Goal: Information Seeking & Learning: Find specific fact

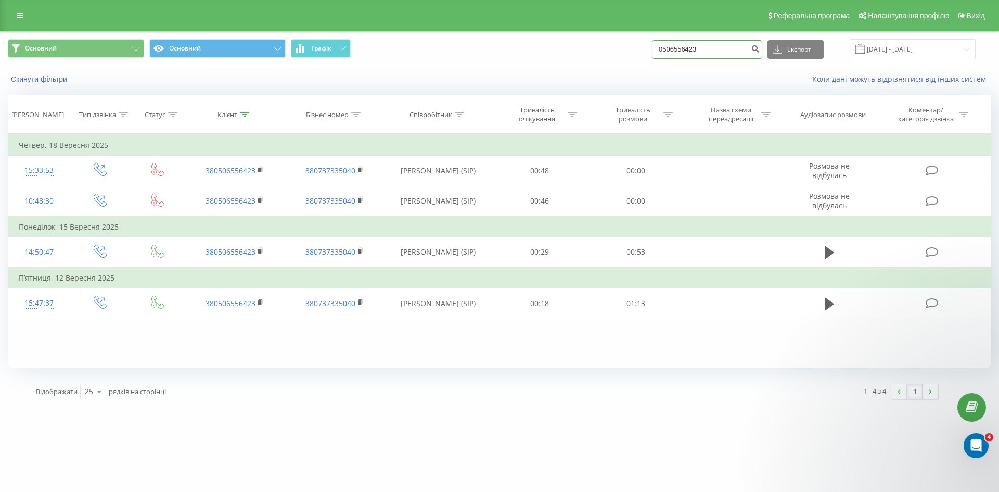
drag, startPoint x: 709, startPoint y: 43, endPoint x: 655, endPoint y: 41, distance: 54.1
click at [655, 41] on div "Основний Основний Графік 0506556423 Експорт .csv .xls .xlsx [DATE] - [DATE]" at bounding box center [499, 49] width 983 height 20
paste input "380675078432"
type input "380675078432"
click at [760, 50] on icon "submit" at bounding box center [755, 47] width 9 height 6
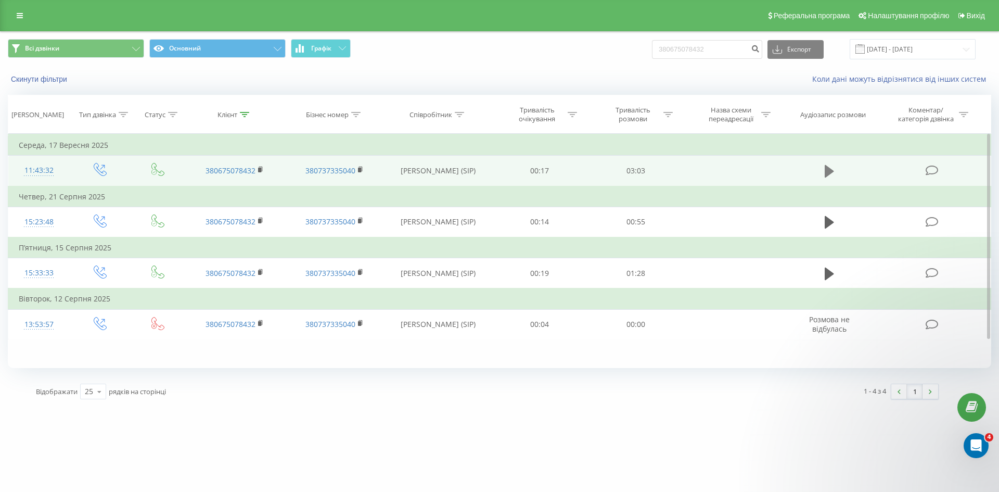
click at [829, 166] on icon at bounding box center [829, 171] width 9 height 15
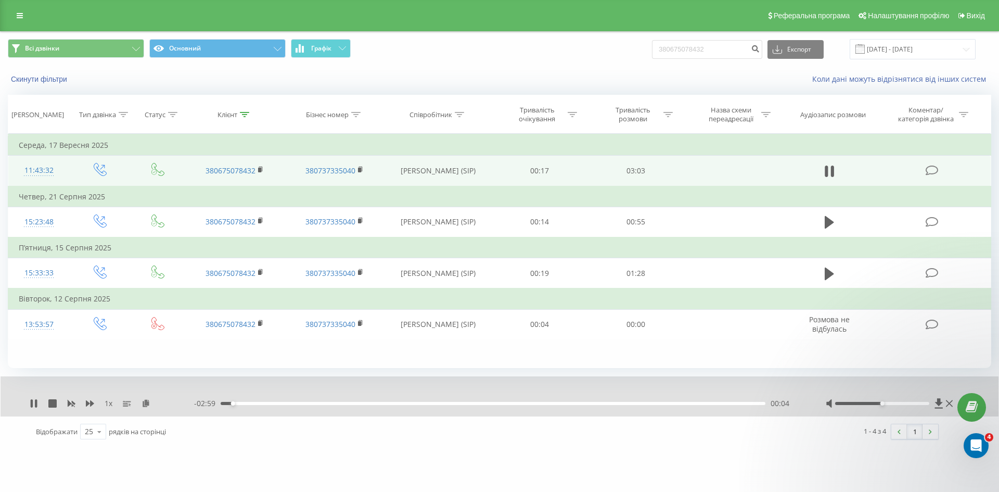
click at [350, 406] on div "- 02:59 00:04 00:04" at bounding box center [497, 403] width 606 height 10
click at [352, 404] on div "00:04" at bounding box center [493, 403] width 545 height 3
click at [421, 403] on div "01:07" at bounding box center [493, 403] width 545 height 3
click at [452, 404] on div "01:08" at bounding box center [493, 403] width 545 height 3
click at [499, 405] on div "- 01:45 01:18 01:18" at bounding box center [497, 403] width 606 height 10
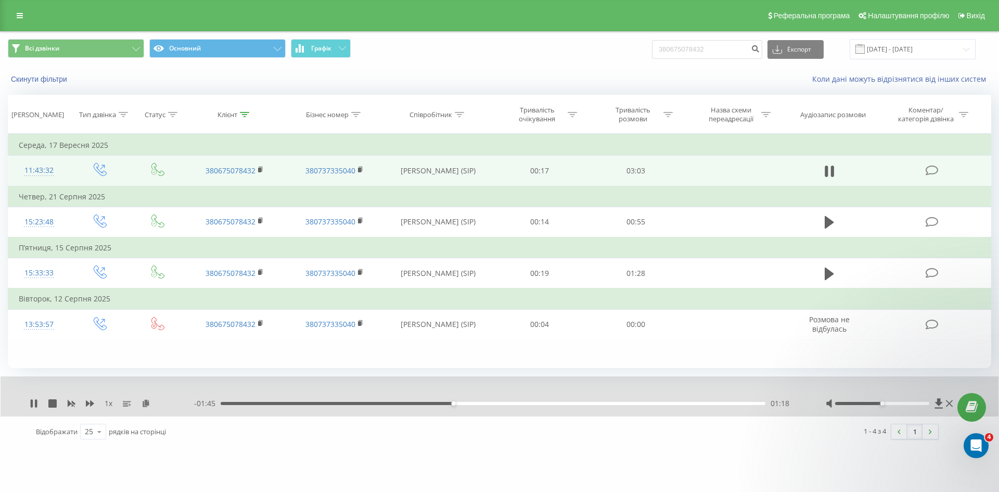
click at [503, 404] on div "01:18" at bounding box center [493, 403] width 545 height 3
click at [539, 403] on div "01:37" at bounding box center [493, 403] width 545 height 3
click at [565, 403] on div "01:48" at bounding box center [493, 403] width 545 height 3
click at [594, 404] on div "01:57" at bounding box center [493, 403] width 545 height 3
drag, startPoint x: 618, startPoint y: 405, endPoint x: 630, endPoint y: 405, distance: 12.0
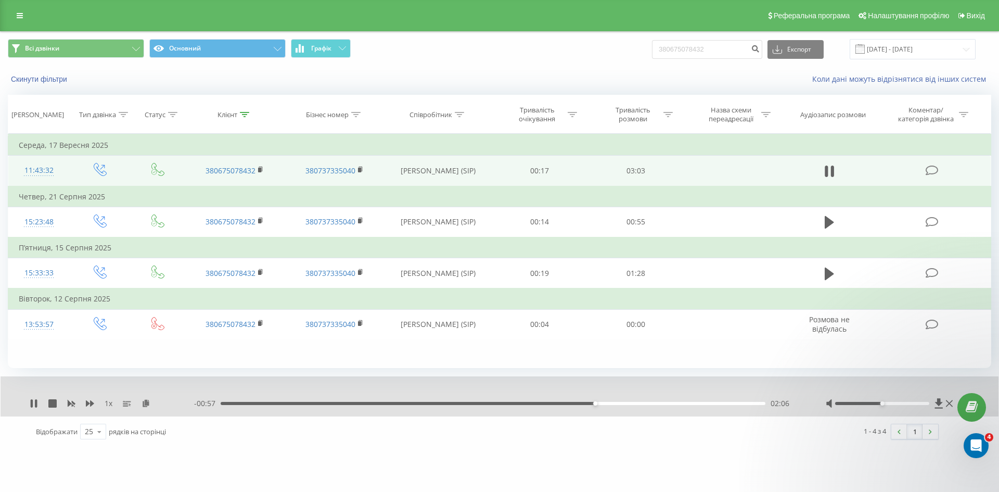
click at [619, 405] on div "02:06" at bounding box center [493, 403] width 545 height 3
click at [653, 404] on div "02:15" at bounding box center [493, 403] width 545 height 3
click at [685, 404] on div "02:27" at bounding box center [493, 403] width 545 height 3
click at [672, 404] on div "02:32" at bounding box center [493, 403] width 545 height 3
click at [680, 404] on div "02:33" at bounding box center [493, 403] width 545 height 3
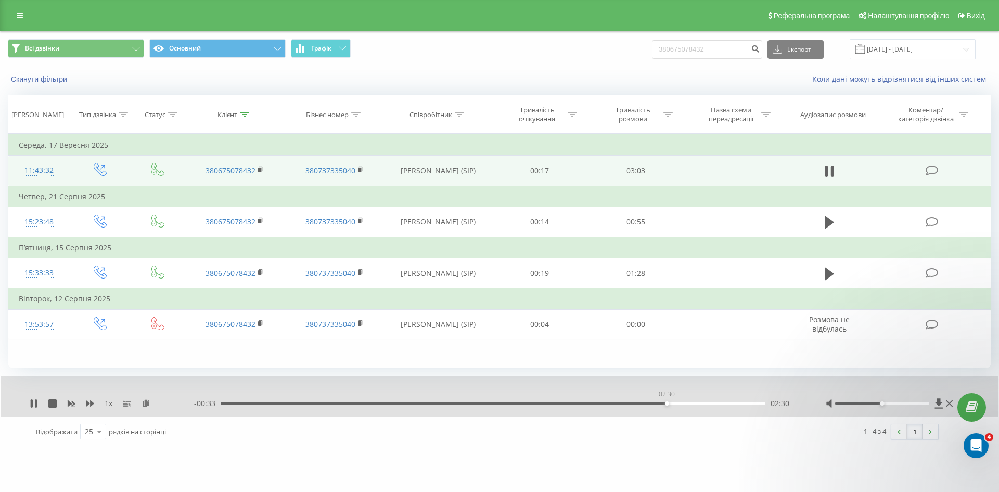
click at [666, 402] on div "02:30" at bounding box center [493, 403] width 545 height 3
click at [659, 403] on div "02:28" at bounding box center [493, 403] width 545 height 3
click at [701, 404] on div "02:35" at bounding box center [493, 403] width 545 height 3
click at [729, 404] on div "02:43" at bounding box center [493, 403] width 545 height 3
click at [53, 403] on icon at bounding box center [52, 403] width 8 height 8
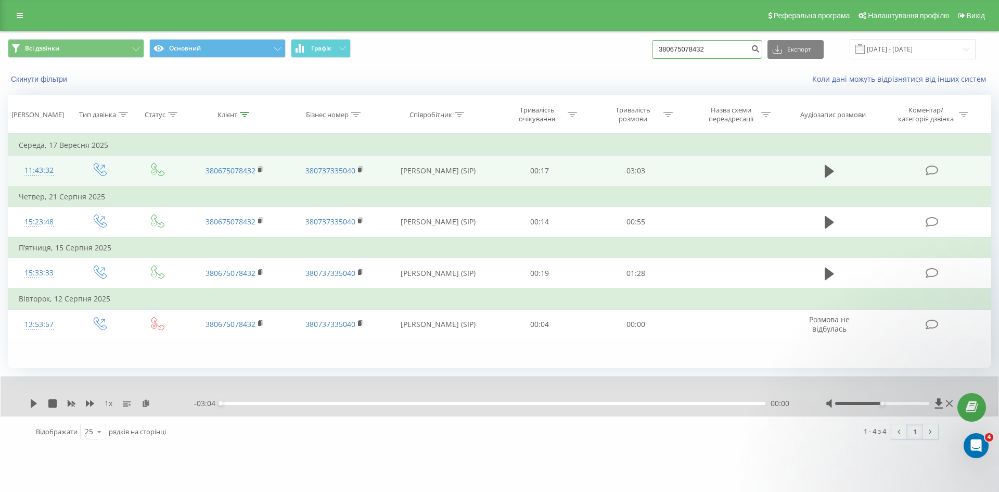
drag, startPoint x: 740, startPoint y: 50, endPoint x: 606, endPoint y: 43, distance: 134.4
click at [609, 43] on div "Всі дзвінки Основний Графік 380675078432 Експорт .csv .xls .xlsx 22.06.2025 - 2…" at bounding box center [499, 49] width 983 height 20
paste input "0676492121"
type input "0676492121"
click at [773, 47] on div "0676492121 Експорт .csv .xls .xlsx 22.06.2025 - 22.09.2025" at bounding box center [814, 49] width 324 height 20
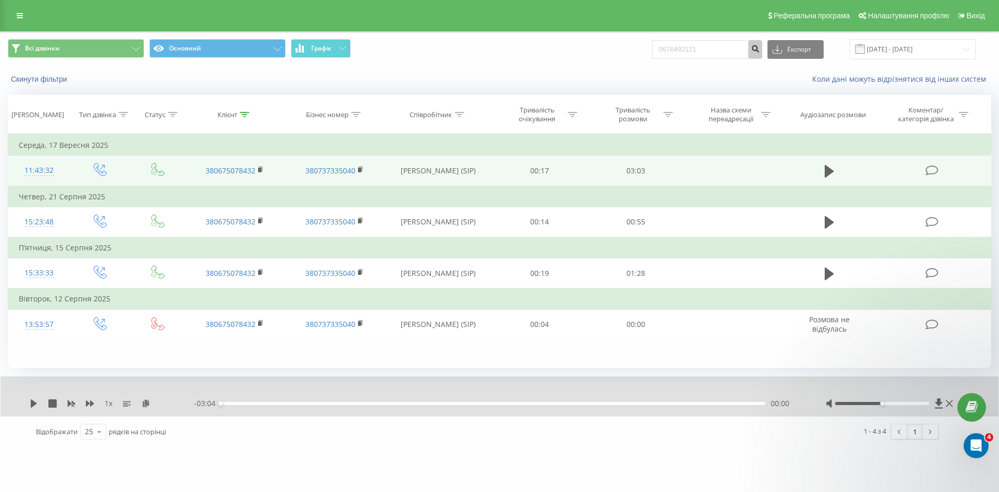
click at [760, 48] on icon "submit" at bounding box center [755, 47] width 9 height 6
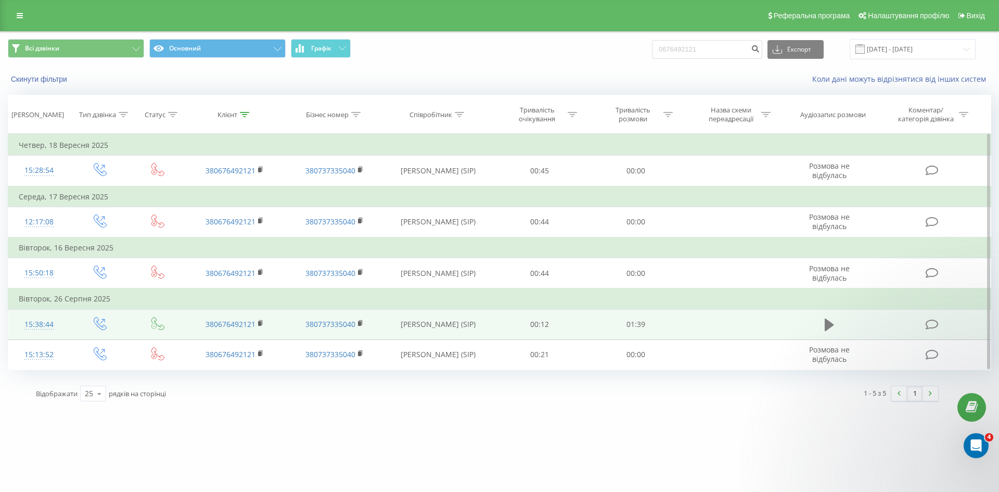
click at [832, 323] on icon at bounding box center [829, 324] width 9 height 15
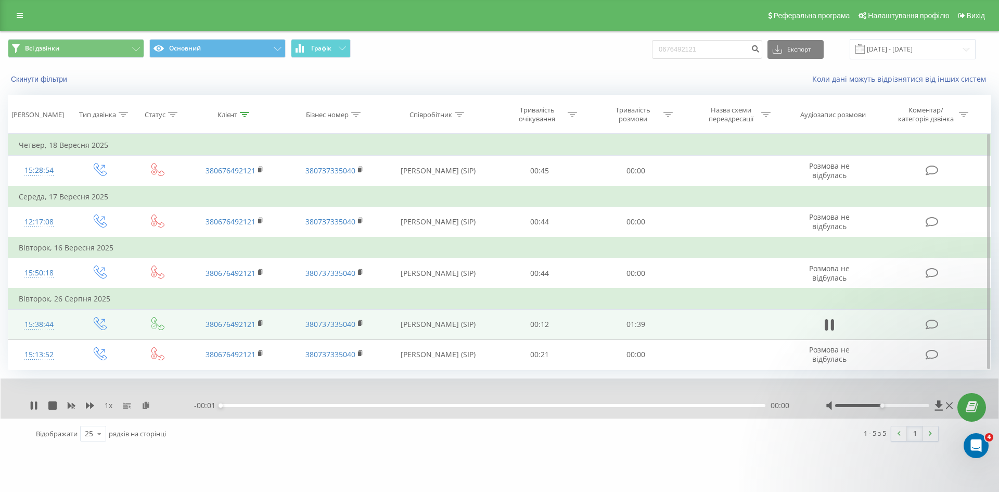
click at [497, 404] on div "00:00" at bounding box center [493, 405] width 545 height 3
click at [494, 405] on div "00:00" at bounding box center [493, 405] width 545 height 3
click at [535, 406] on div "00:50" at bounding box center [493, 405] width 545 height 3
click at [563, 406] on div "00:58" at bounding box center [493, 405] width 545 height 3
click at [587, 404] on div "01:02" at bounding box center [493, 405] width 545 height 3
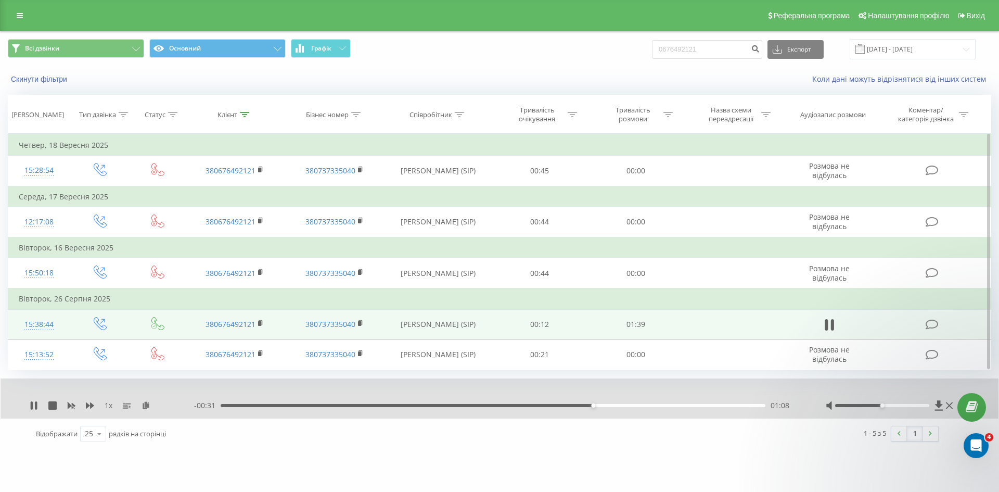
click at [613, 406] on div "01:08" at bounding box center [493, 405] width 545 height 3
click at [630, 406] on div "01:12" at bounding box center [493, 405] width 545 height 3
click at [53, 406] on icon at bounding box center [52, 405] width 8 height 8
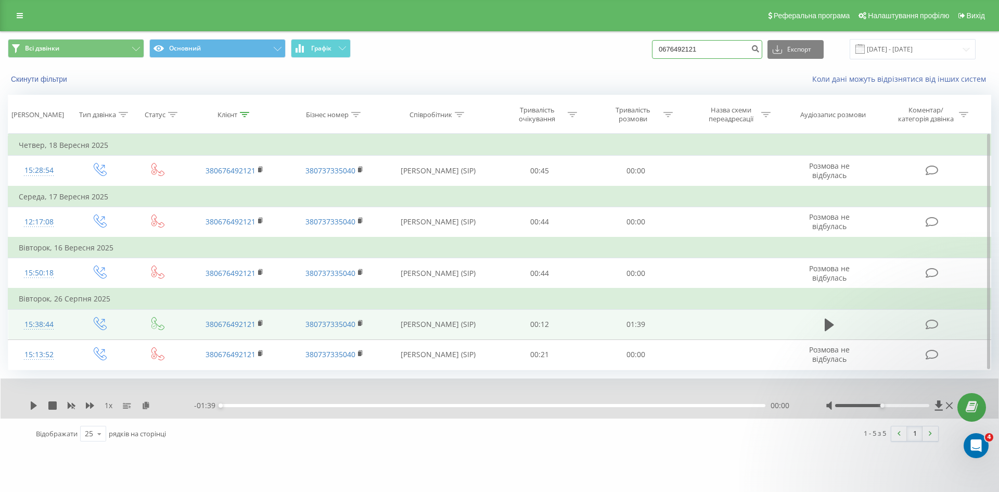
drag, startPoint x: 725, startPoint y: 52, endPoint x: 623, endPoint y: 50, distance: 101.5
click at [627, 50] on div "Всі дзвінки Основний Графік 0676492121 Експорт .csv .xls .xlsx 22.06.2025 - 22.…" at bounding box center [499, 49] width 983 height 20
paste input "93804940"
click at [758, 48] on input "0938049401" at bounding box center [707, 49] width 110 height 19
type input "0938049401"
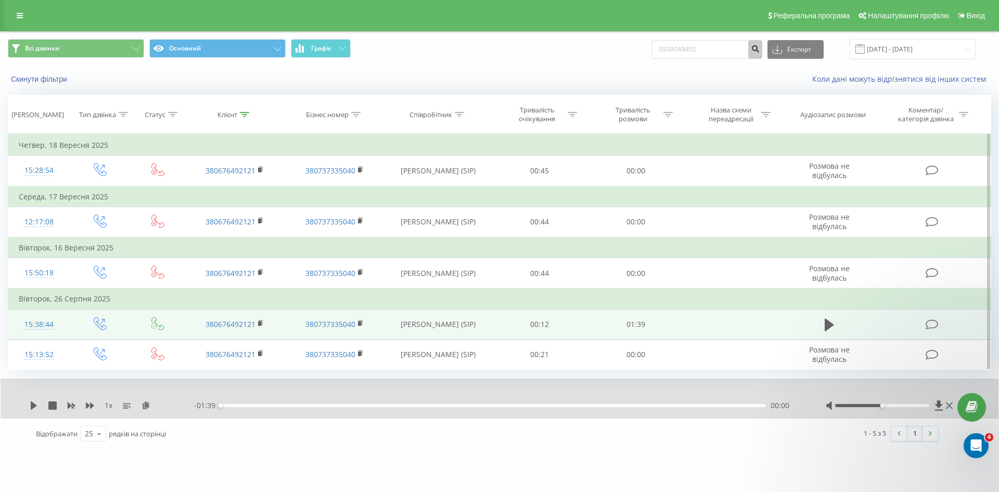
click at [760, 47] on icon "submit" at bounding box center [755, 47] width 9 height 6
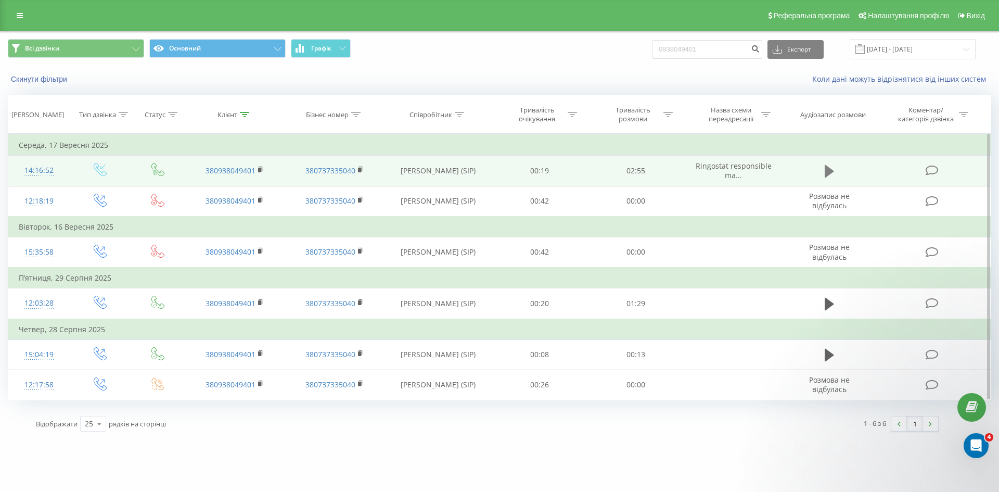
click at [827, 165] on icon at bounding box center [829, 171] width 9 height 15
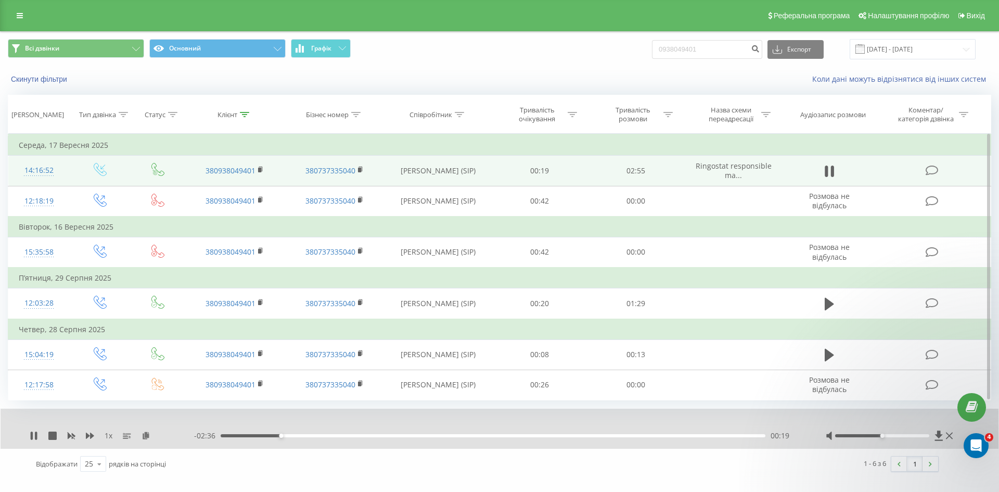
click at [331, 435] on div "00:19" at bounding box center [493, 435] width 545 height 3
click at [370, 439] on div "- 02:19 00:36 00:36" at bounding box center [497, 435] width 606 height 10
click at [402, 438] on div "- 02:19 00:36 00:36" at bounding box center [497, 435] width 606 height 10
click at [413, 435] on div "00:36" at bounding box center [493, 435] width 545 height 3
click at [480, 437] on div "01:23" at bounding box center [493, 435] width 545 height 3
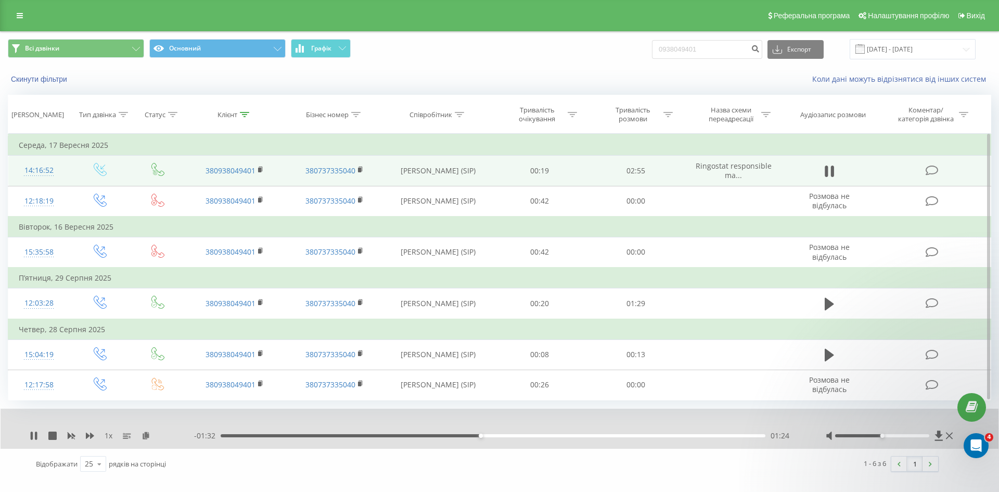
click at [511, 439] on div "- 01:32 01:24 01:24" at bounding box center [497, 435] width 606 height 10
click at [517, 437] on div "01:35" at bounding box center [493, 435] width 545 height 3
click at [546, 436] on div "01:36" at bounding box center [493, 435] width 545 height 3
click at [581, 438] on div "- 01:10 01:45 01:45" at bounding box center [497, 435] width 606 height 10
click at [585, 438] on div "- 01:10 01:45 01:45" at bounding box center [497, 435] width 606 height 10
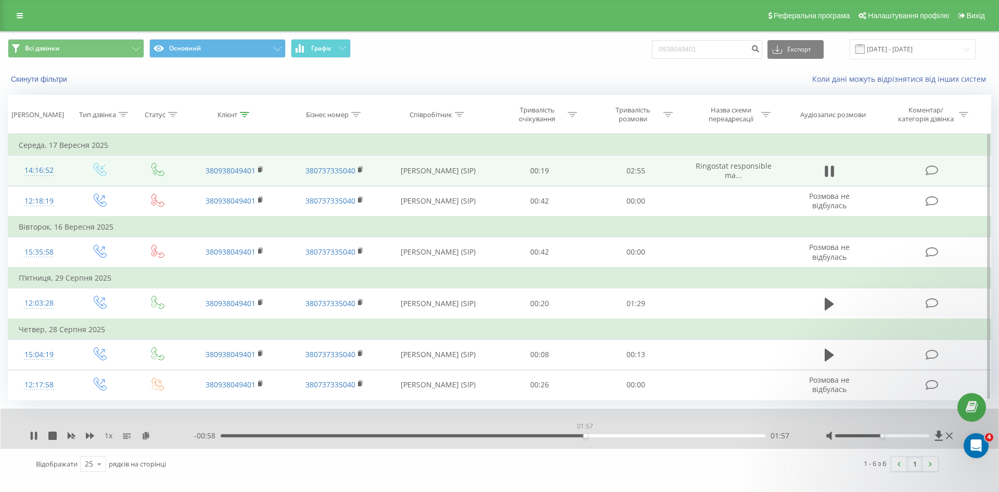
click at [585, 435] on div "01:57" at bounding box center [493, 435] width 545 height 3
click at [648, 434] on div "02:11" at bounding box center [493, 435] width 545 height 3
click at [682, 437] on div "02:22" at bounding box center [493, 435] width 545 height 3
click at [55, 433] on icon at bounding box center [52, 435] width 8 height 8
drag, startPoint x: 738, startPoint y: 50, endPoint x: 623, endPoint y: 51, distance: 114.5
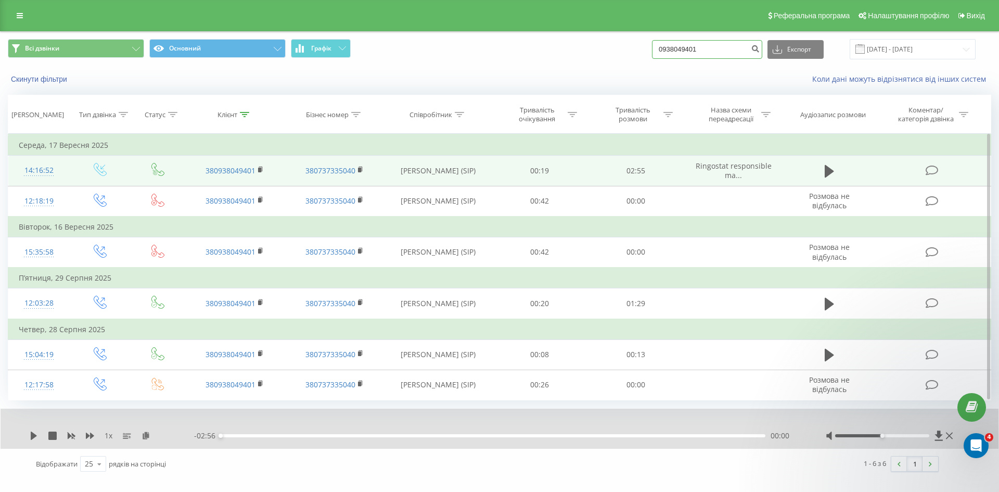
click at [624, 50] on div "Всі дзвінки Основний Графік 0938049401 Експорт .csv .xls .xlsx 22.06.2025 - 22.…" at bounding box center [499, 49] width 983 height 20
paste input "380506308333"
type input "380506308333"
click at [773, 52] on div "380506308333 Експорт .csv .xls .xlsx 22.06.2025 - 22.09.2025" at bounding box center [814, 49] width 324 height 20
click at [762, 50] on button "submit" at bounding box center [755, 49] width 14 height 19
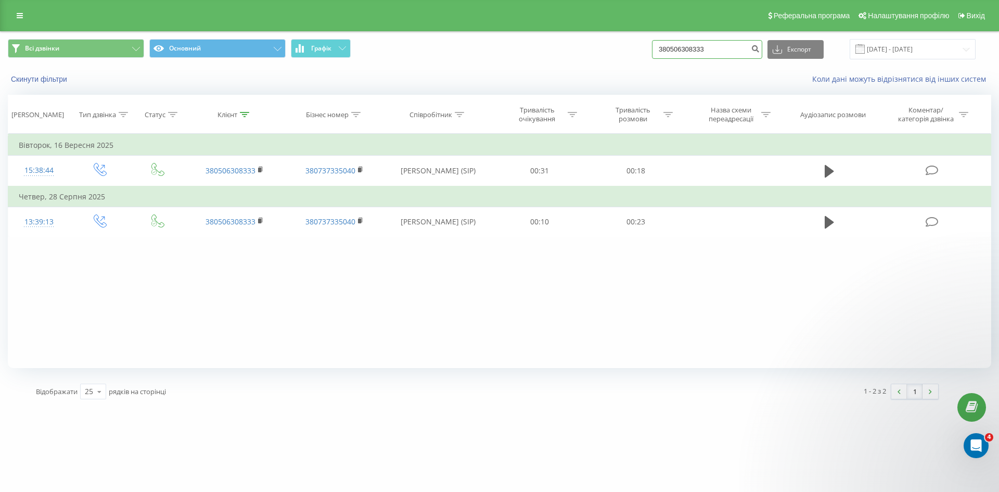
drag, startPoint x: 742, startPoint y: 49, endPoint x: 592, endPoint y: 47, distance: 150.4
click at [594, 47] on div "Всі дзвінки Основний Графік 380506308333 Експорт .csv .xls .xlsx 22.06.2025 - 2…" at bounding box center [499, 49] width 983 height 20
paste input "0667557777"
type input "0667557777"
click at [760, 50] on icon "submit" at bounding box center [755, 47] width 9 height 6
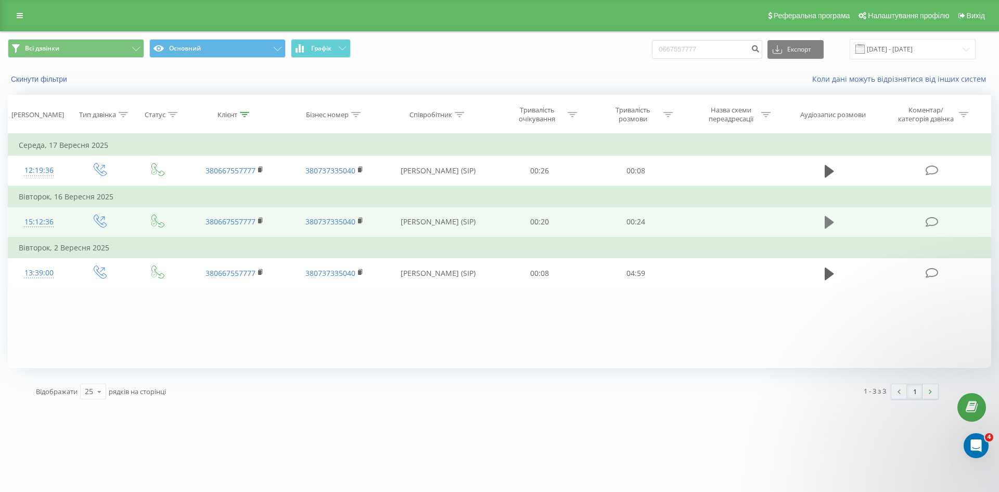
click at [825, 220] on icon at bounding box center [829, 222] width 9 height 12
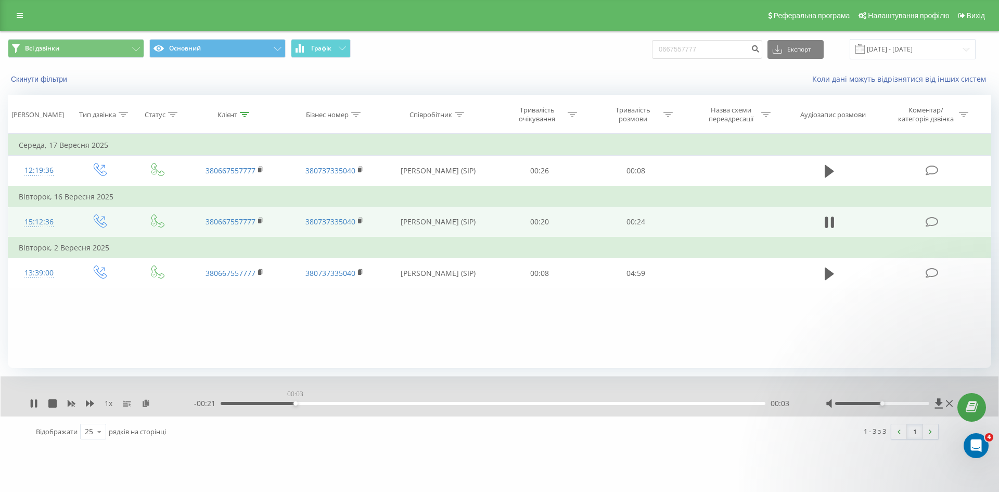
click at [295, 405] on div "00:03" at bounding box center [493, 403] width 545 height 3
click at [367, 403] on div "00:03" at bounding box center [493, 403] width 545 height 3
click at [463, 402] on div "00:06" at bounding box center [493, 403] width 545 height 3
click at [544, 405] on div "00:11" at bounding box center [493, 403] width 545 height 3
drag, startPoint x: 617, startPoint y: 404, endPoint x: 622, endPoint y: 404, distance: 5.7
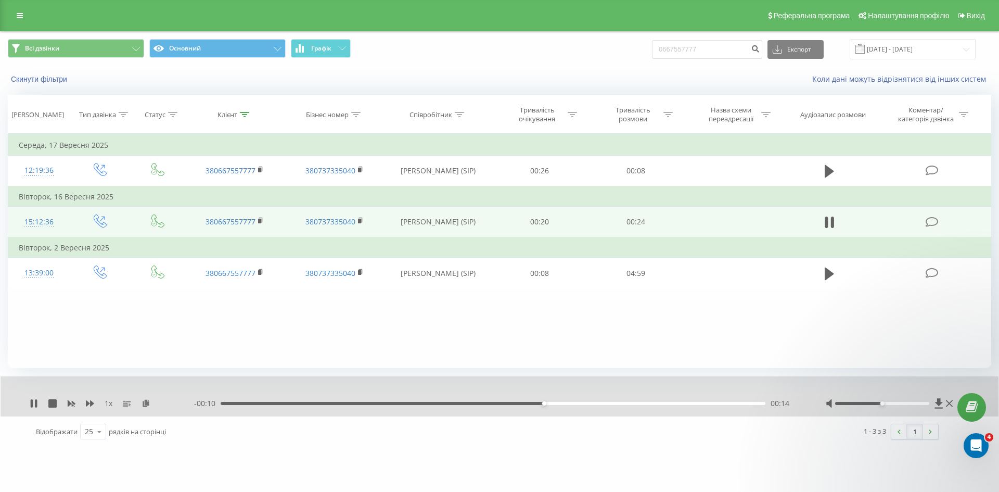
click at [617, 404] on div "00:14" at bounding box center [493, 403] width 545 height 3
click at [55, 402] on icon at bounding box center [52, 403] width 8 height 8
drag, startPoint x: 754, startPoint y: 51, endPoint x: 623, endPoint y: 48, distance: 131.1
click at [628, 48] on div "Всі дзвінки Основний Графік 0667557777 Експорт .csv .xls .xlsx 22.06.2025 - 22.…" at bounding box center [499, 49] width 983 height 20
paste input "380967458394"
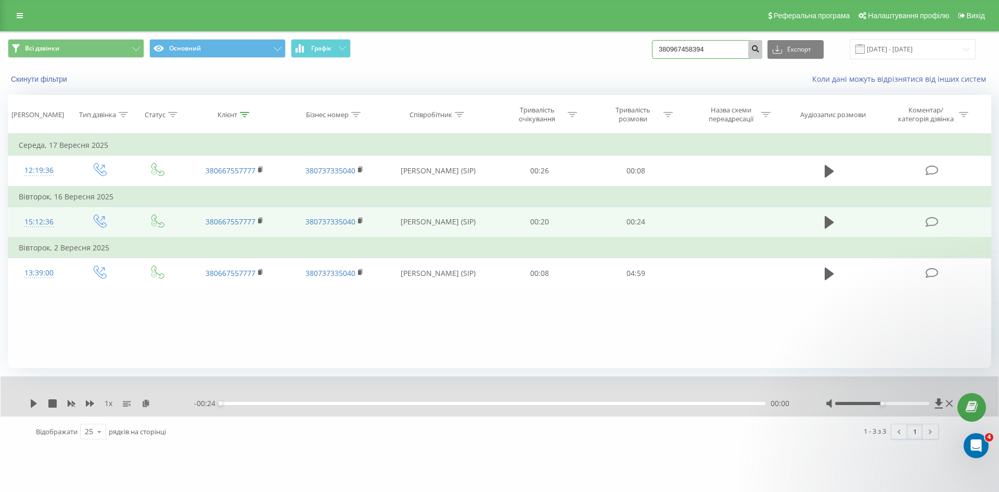
type input "380967458394"
click at [760, 46] on icon "submit" at bounding box center [755, 47] width 9 height 6
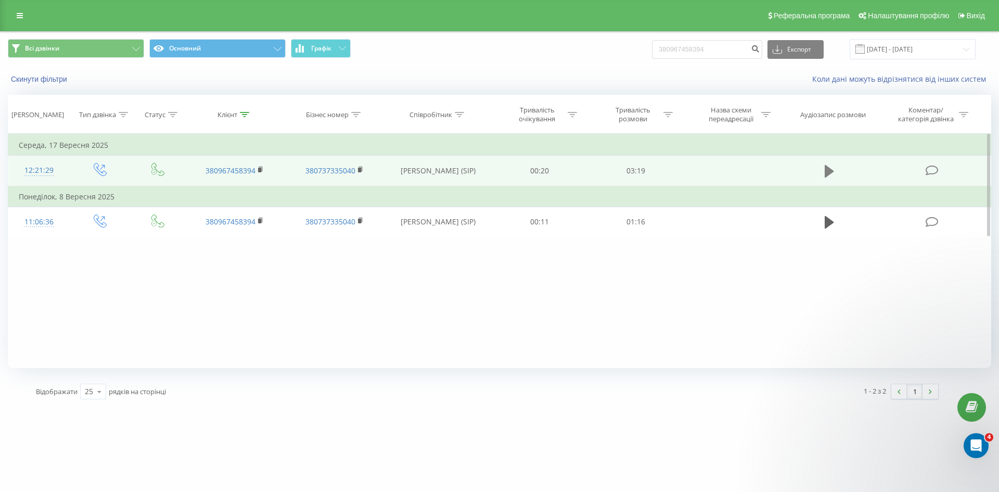
click at [823, 173] on button at bounding box center [830, 171] width 16 height 16
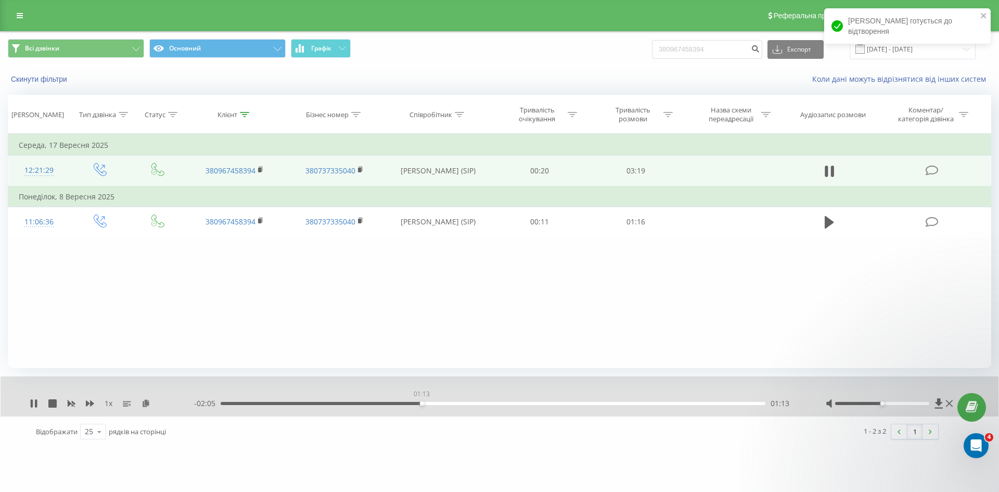
click at [421, 405] on div "01:13" at bounding box center [493, 403] width 545 height 3
click at [462, 404] on div "01:28" at bounding box center [493, 403] width 545 height 3
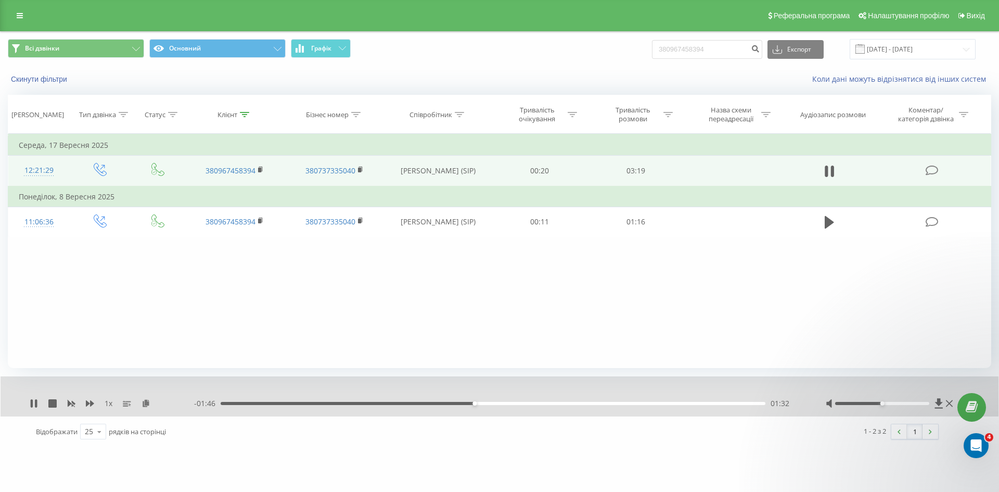
click at [486, 404] on div "01:32" at bounding box center [493, 403] width 545 height 3
click at [504, 403] on div "01:43" at bounding box center [493, 403] width 545 height 3
click at [539, 403] on div "00:00" at bounding box center [493, 403] width 545 height 3
click at [553, 404] on div "02:01" at bounding box center [493, 403] width 545 height 3
drag, startPoint x: 563, startPoint y: 404, endPoint x: 569, endPoint y: 404, distance: 5.7
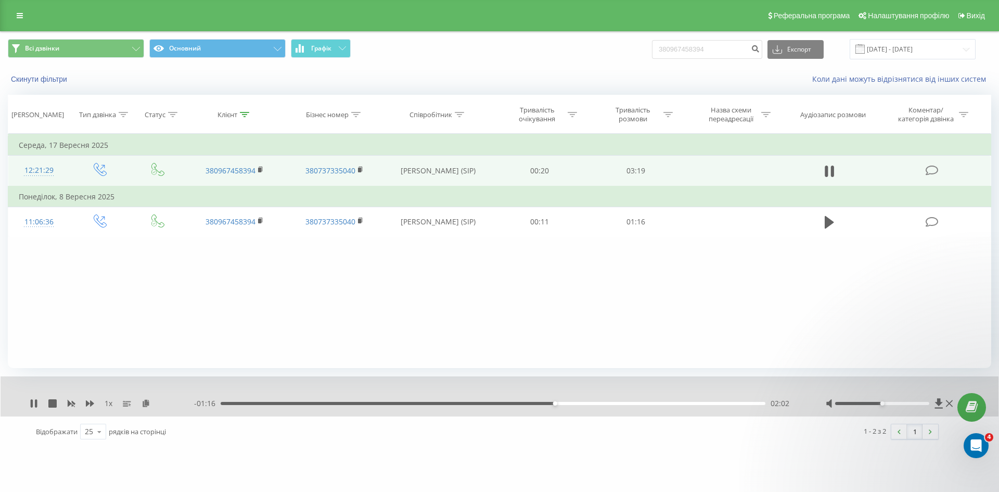
click at [564, 404] on div "02:02" at bounding box center [493, 403] width 545 height 3
click at [578, 403] on div "00:00" at bounding box center [493, 403] width 545 height 3
click at [612, 404] on div "02:23" at bounding box center [493, 403] width 545 height 3
click at [626, 404] on div "02:23" at bounding box center [493, 403] width 545 height 3
click at [727, 403] on div "03:08" at bounding box center [493, 403] width 545 height 3
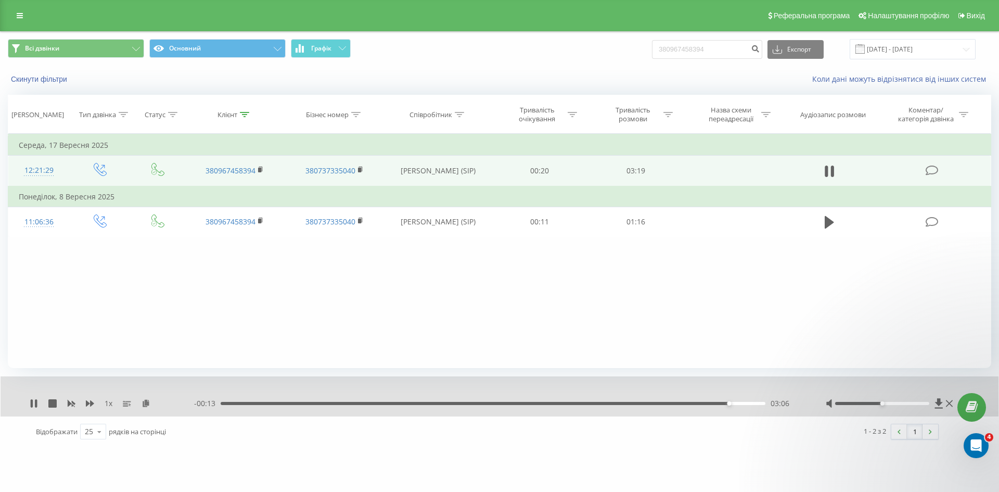
click at [718, 402] on div "- 00:13 03:06 03:06" at bounding box center [497, 403] width 606 height 10
click at [718, 402] on div "03:02" at bounding box center [493, 403] width 545 height 3
click at [709, 403] on div "03:02" at bounding box center [493, 403] width 545 height 3
click at [702, 403] on div "02:59" at bounding box center [493, 403] width 545 height 3
click at [695, 403] on div "02:53" at bounding box center [493, 403] width 545 height 3
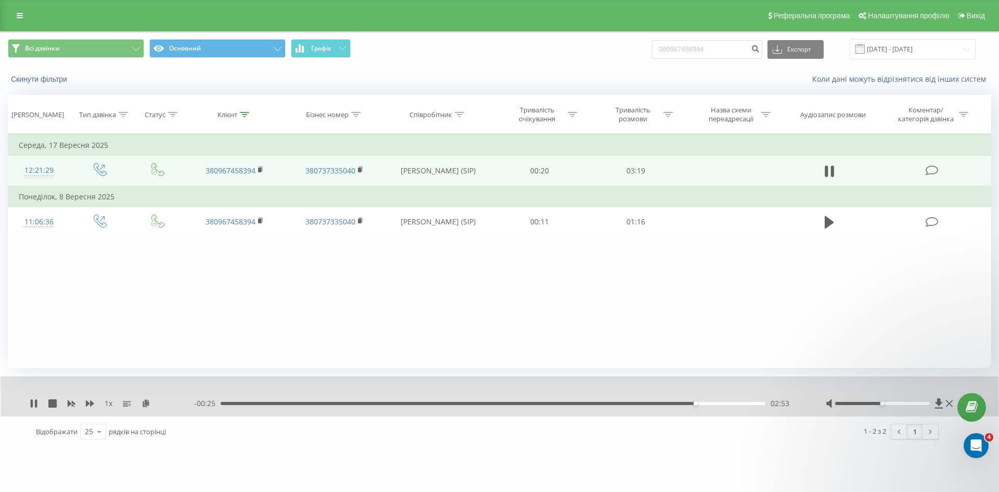
click at [684, 402] on div "02:53" at bounding box center [493, 403] width 545 height 3
click at [53, 402] on icon at bounding box center [52, 403] width 8 height 8
drag, startPoint x: 723, startPoint y: 53, endPoint x: 612, endPoint y: 61, distance: 111.7
click at [612, 61] on div "Всі дзвінки Основний Графік 380967458394 Експорт .csv .xls .xlsx 22.06.2025 - 2…" at bounding box center [500, 49] width 998 height 35
paste input "85439426"
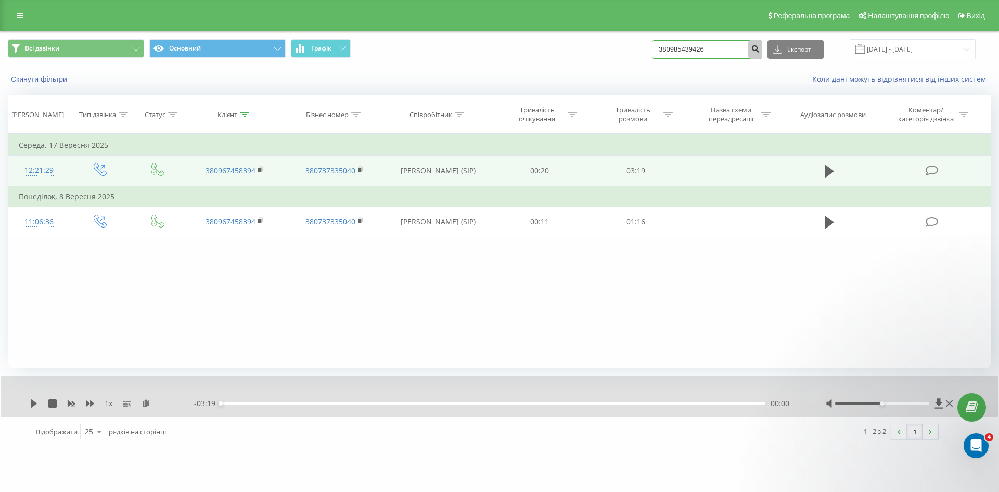
type input "380985439426"
click at [759, 49] on button "submit" at bounding box center [755, 49] width 14 height 19
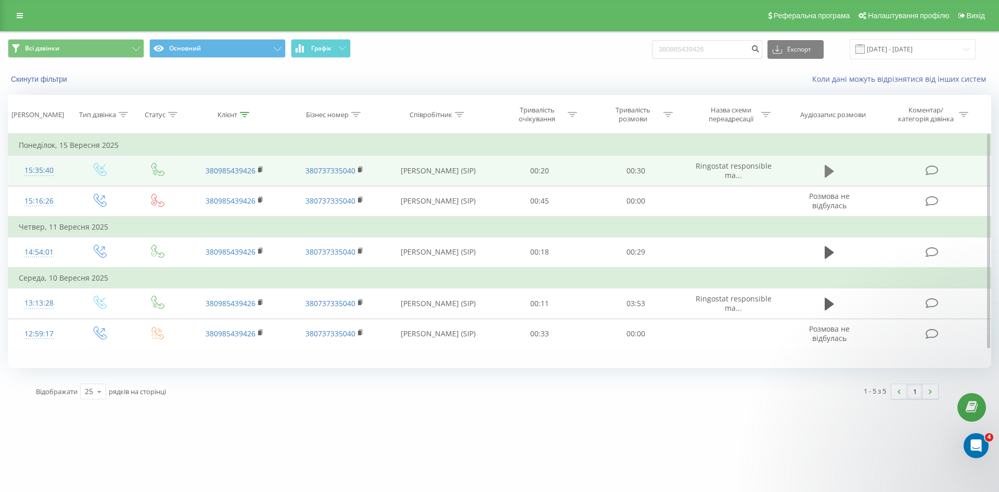
click at [828, 175] on icon at bounding box center [829, 171] width 9 height 12
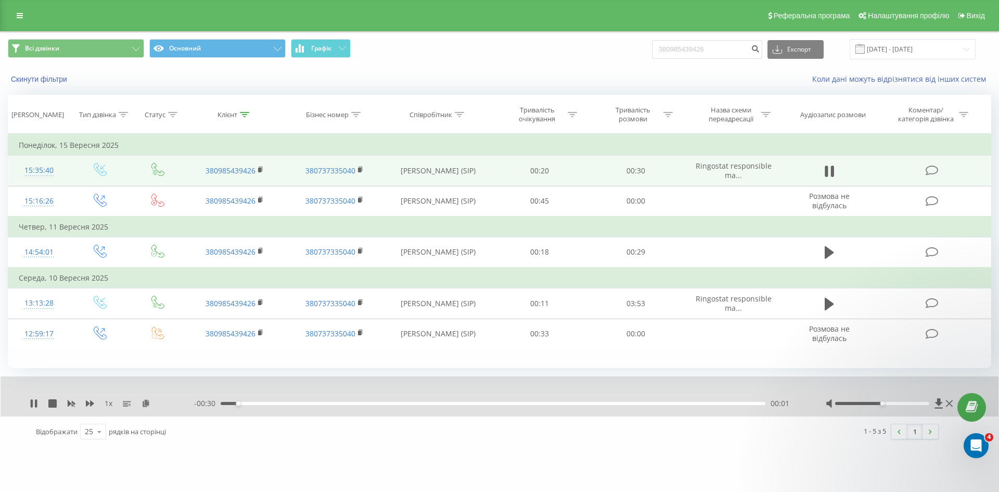
click at [317, 404] on div "00:01" at bounding box center [493, 403] width 545 height 3
click at [393, 407] on div "- 00:25 00:06 00:06" at bounding box center [497, 403] width 606 height 10
click at [402, 405] on div "- 00:24 00:06 00:06" at bounding box center [497, 403] width 606 height 10
click at [414, 403] on div "00:06" at bounding box center [493, 403] width 545 height 3
click at [463, 404] on div "00:11" at bounding box center [493, 403] width 545 height 3
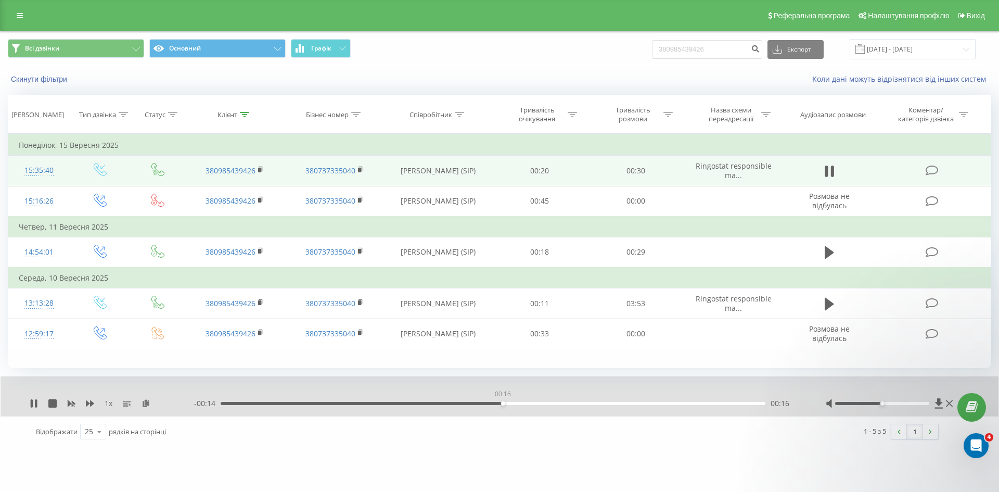
click at [503, 403] on div "00:16" at bounding box center [493, 403] width 545 height 3
click at [52, 401] on icon at bounding box center [52, 403] width 8 height 8
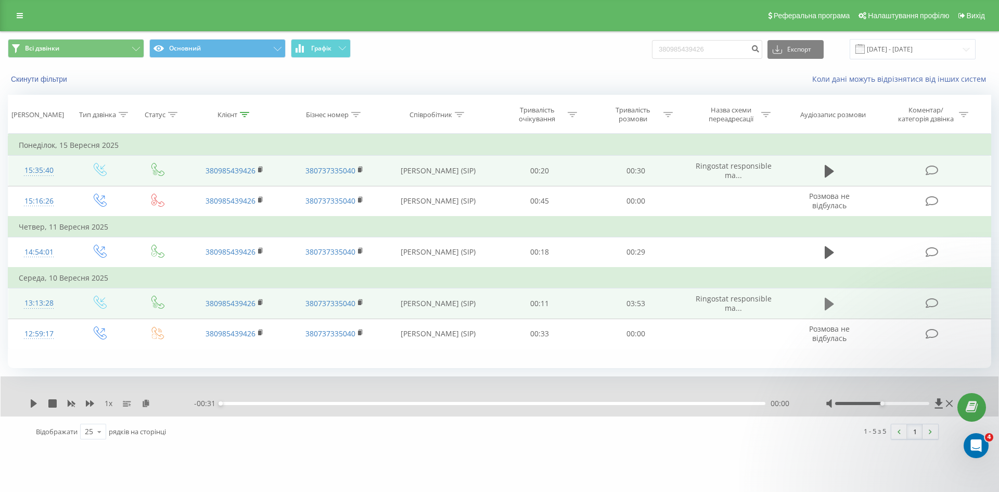
click at [825, 301] on icon at bounding box center [829, 304] width 9 height 12
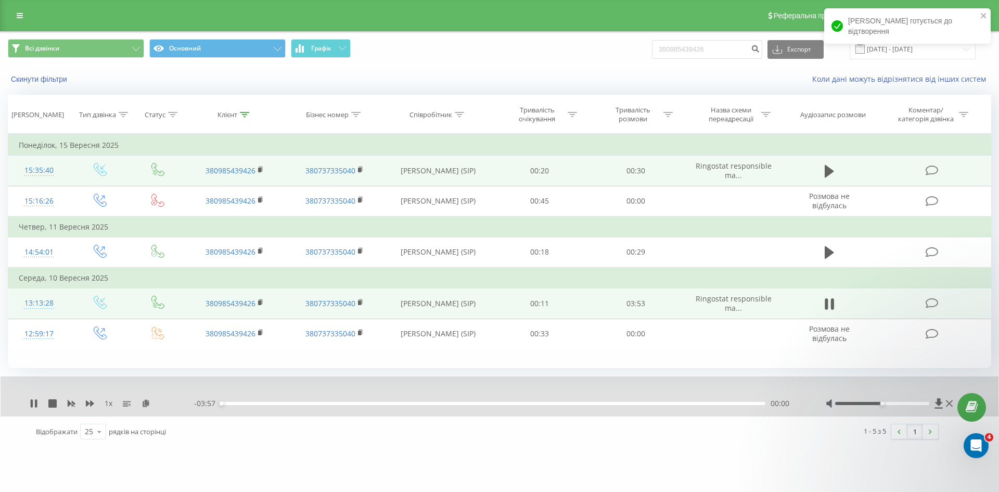
drag, startPoint x: 258, startPoint y: 404, endPoint x: 271, endPoint y: 404, distance: 13.0
click at [259, 404] on div "00:00" at bounding box center [493, 403] width 545 height 3
click at [358, 402] on div "00:16" at bounding box center [493, 403] width 545 height 3
click at [461, 402] on div "01:00" at bounding box center [493, 403] width 545 height 3
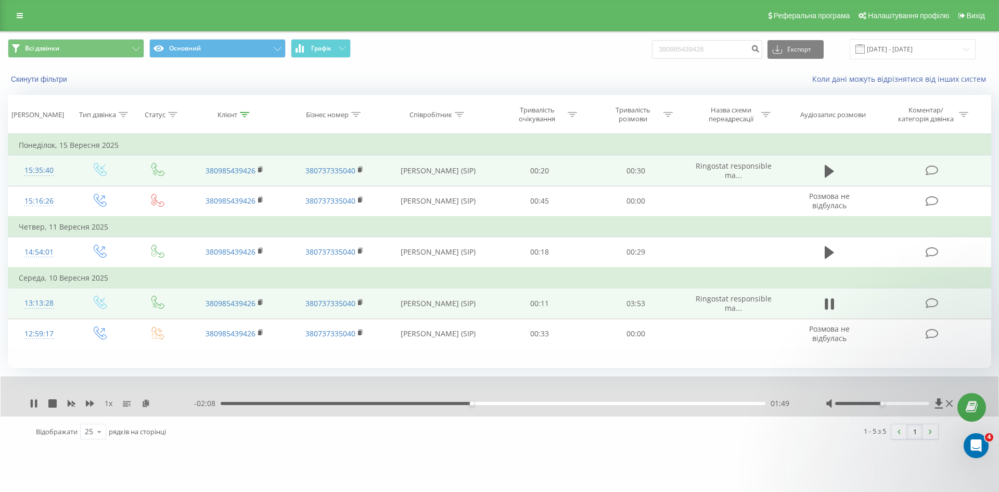
click at [503, 403] on div "01:49" at bounding box center [493, 403] width 545 height 3
click at [535, 402] on div "02:03" at bounding box center [493, 403] width 545 height 3
click at [563, 404] on div "02:29" at bounding box center [493, 403] width 545 height 3
click at [601, 403] on div "02:33" at bounding box center [493, 403] width 545 height 3
click at [621, 404] on div "02:47" at bounding box center [493, 403] width 545 height 3
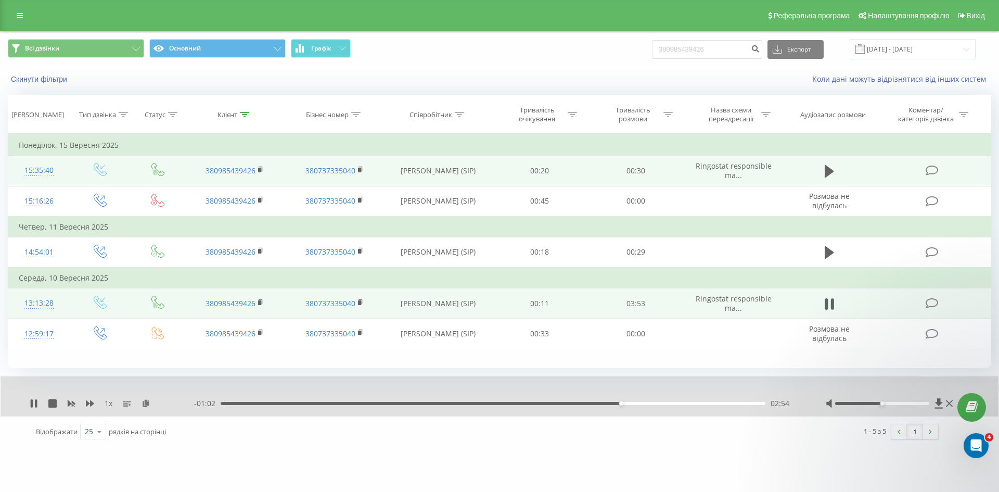
click at [633, 403] on div "02:54" at bounding box center [493, 403] width 545 height 3
click at [653, 403] on div "03:00" at bounding box center [493, 403] width 545 height 3
click at [696, 404] on div "03:27" at bounding box center [493, 403] width 545 height 3
click at [721, 403] on div "03:37" at bounding box center [493, 403] width 545 height 3
click at [740, 403] on div "03:39" at bounding box center [493, 403] width 545 height 3
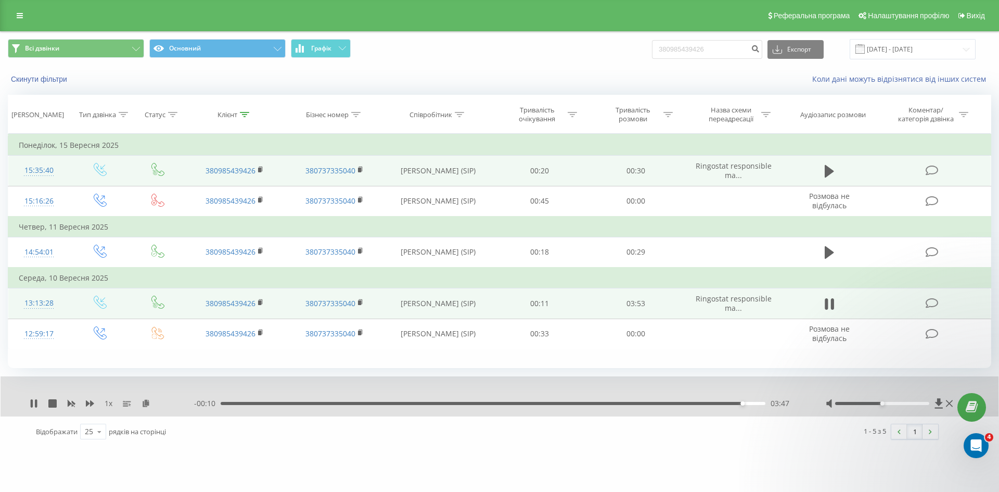
drag, startPoint x: 55, startPoint y: 400, endPoint x: 58, endPoint y: 383, distance: 16.9
click at [56, 400] on icon at bounding box center [52, 403] width 8 height 8
drag, startPoint x: 730, startPoint y: 50, endPoint x: 623, endPoint y: 48, distance: 107.2
click at [626, 48] on div "Всі дзвінки Основний Графік 380985439426 Експорт .csv .xls .xlsx 22.06.2025 - 2…" at bounding box center [499, 49] width 983 height 20
paste input "2649683"
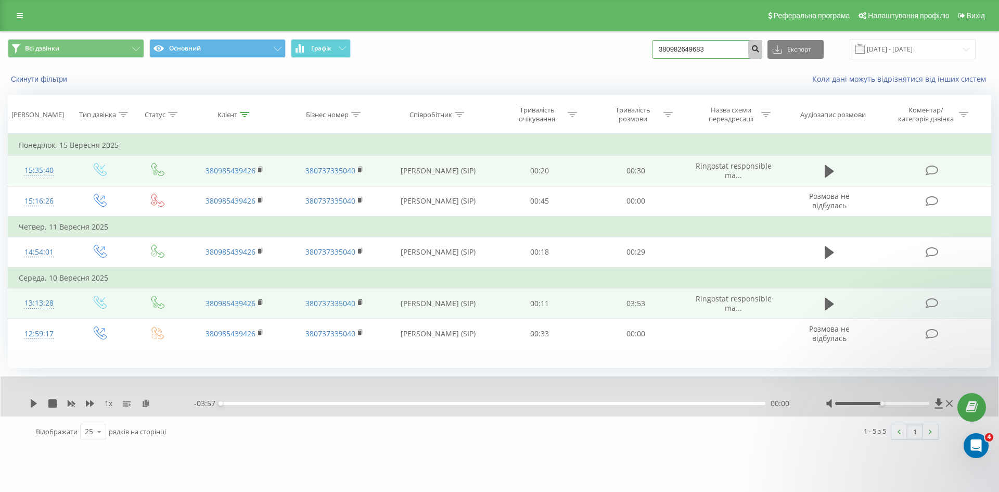
type input "380982649683"
click at [760, 47] on icon "submit" at bounding box center [755, 47] width 9 height 6
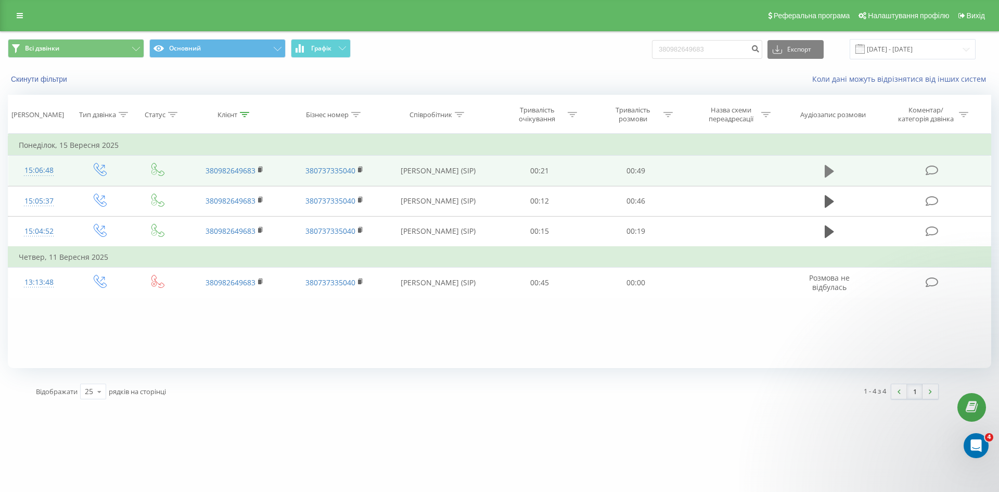
click at [824, 172] on button at bounding box center [830, 171] width 16 height 16
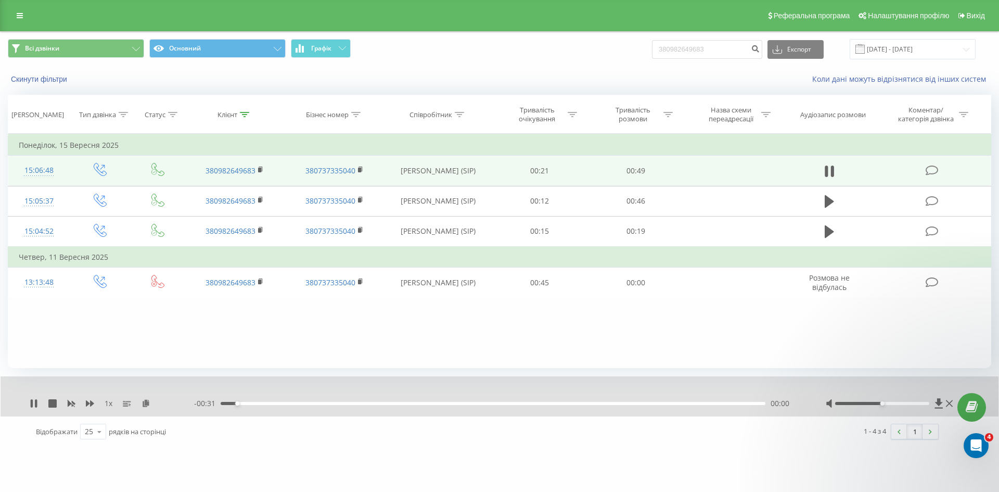
click at [259, 403] on div "00:00" at bounding box center [493, 403] width 545 height 3
click at [307, 404] on div "00:02" at bounding box center [493, 403] width 545 height 3
click at [361, 404] on div "00:05" at bounding box center [493, 403] width 545 height 3
click at [452, 404] on div "00:13" at bounding box center [493, 403] width 545 height 3
click at [563, 402] on div "00:14" at bounding box center [493, 403] width 545 height 3
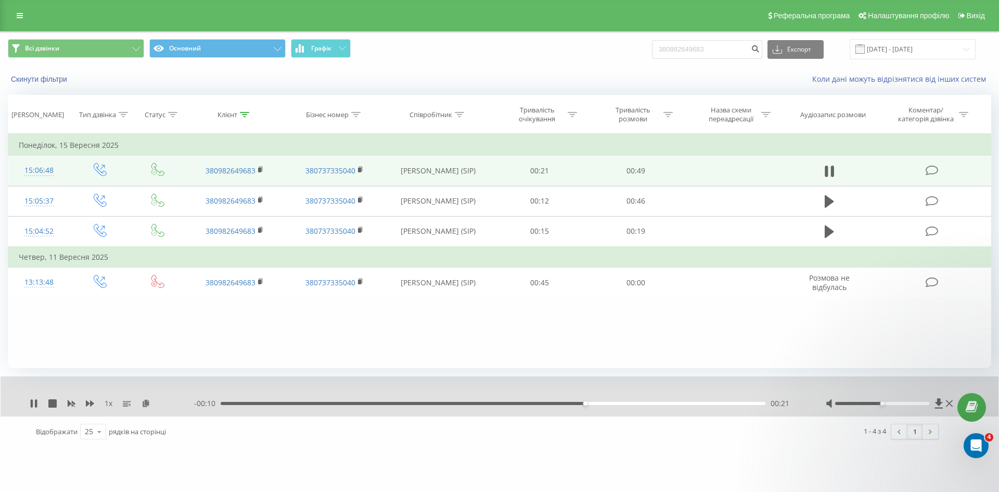
click at [654, 405] on div "- 00:10 00:21 00:21" at bounding box center [497, 403] width 606 height 10
click at [56, 403] on icon at bounding box center [52, 403] width 8 height 8
drag, startPoint x: 729, startPoint y: 48, endPoint x: 630, endPoint y: 52, distance: 98.9
click at [632, 52] on div "Всі дзвінки Основний Графік 380982649683 Експорт .csv .xls .xlsx [DATE] - [DATE]" at bounding box center [499, 49] width 983 height 20
paste input "097 306 29 05"
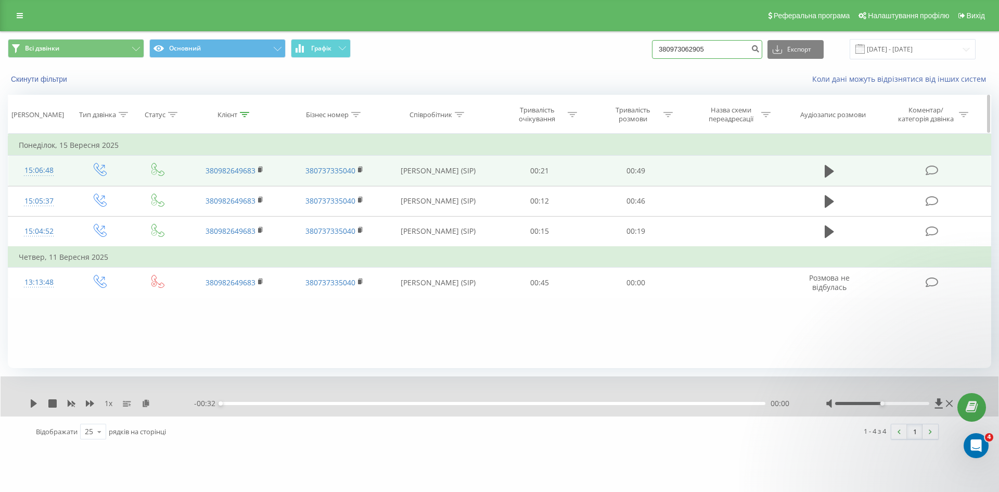
type input "380973062905"
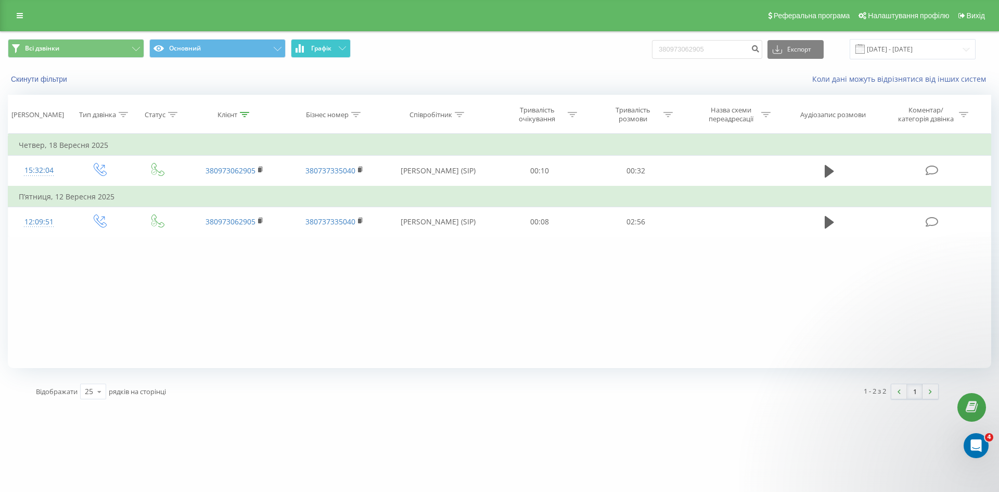
click at [341, 53] on button "Графік" at bounding box center [321, 48] width 60 height 19
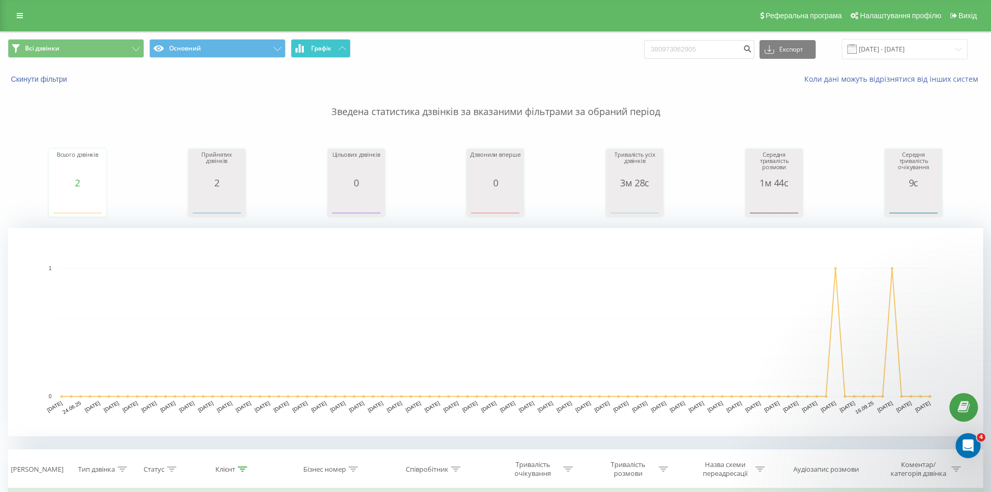
click at [341, 53] on button "Графік" at bounding box center [321, 48] width 60 height 19
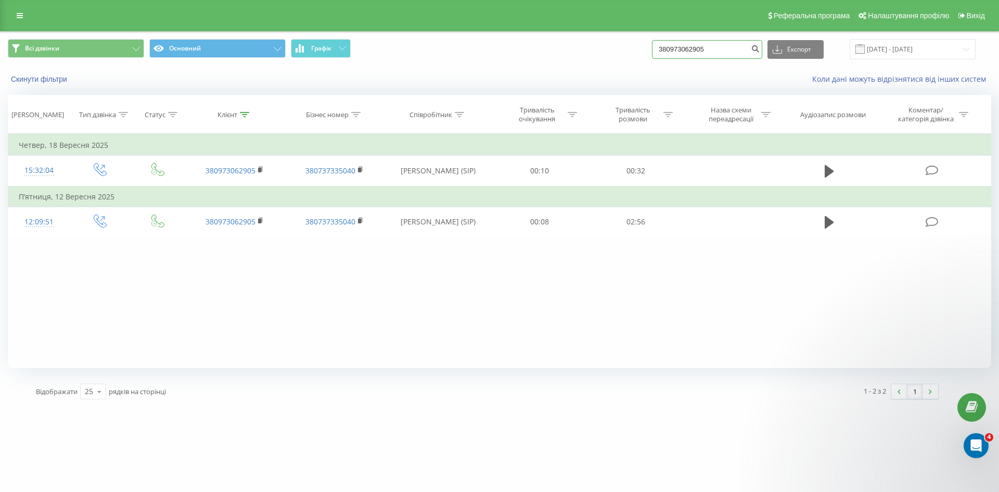
drag, startPoint x: 741, startPoint y: 55, endPoint x: 588, endPoint y: 55, distance: 152.4
click at [595, 54] on div "Всі дзвінки Основний Графік 380973062905 Експорт .csv .xls .xlsx 22.06.2025 - 2…" at bounding box center [499, 49] width 983 height 20
click at [762, 54] on button "submit" at bounding box center [755, 49] width 14 height 19
click at [910, 53] on input "[DATE] - [DATE]" at bounding box center [913, 49] width 126 height 20
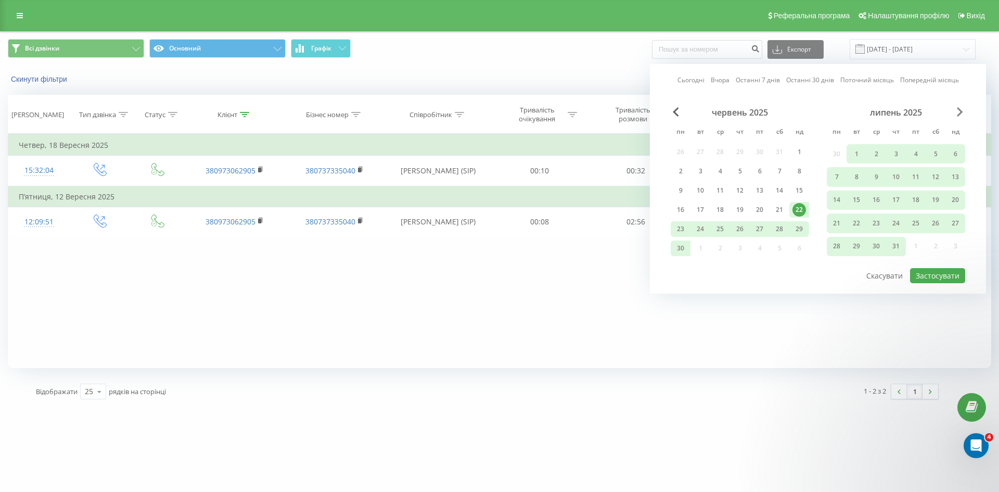
click at [958, 110] on span "Next Month" at bounding box center [960, 111] width 6 height 9
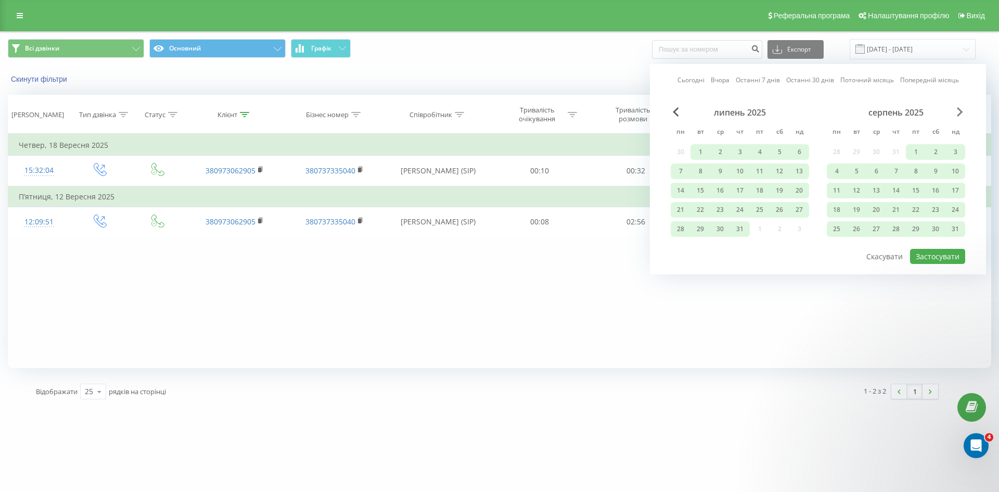
click at [958, 110] on span "Next Month" at bounding box center [960, 111] width 6 height 9
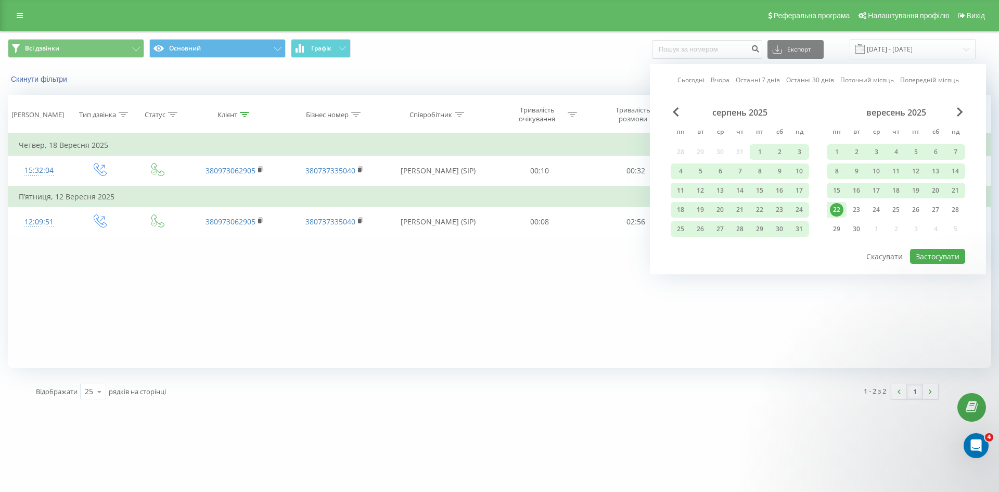
click at [840, 206] on div "22" at bounding box center [837, 210] width 14 height 14
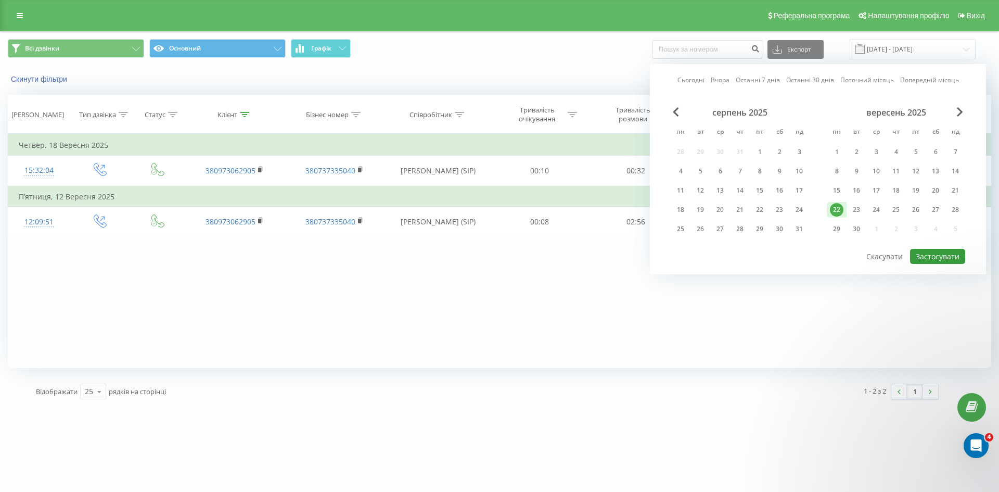
click at [923, 260] on button "Застосувати" at bounding box center [937, 256] width 55 height 15
type input "22.09.2025 - 22.09.2025"
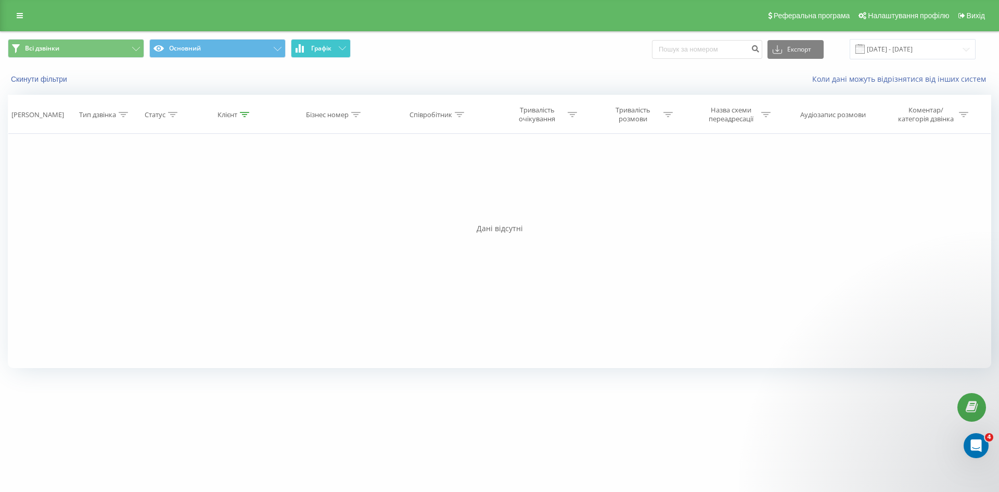
click at [340, 41] on button "Графік" at bounding box center [321, 48] width 60 height 19
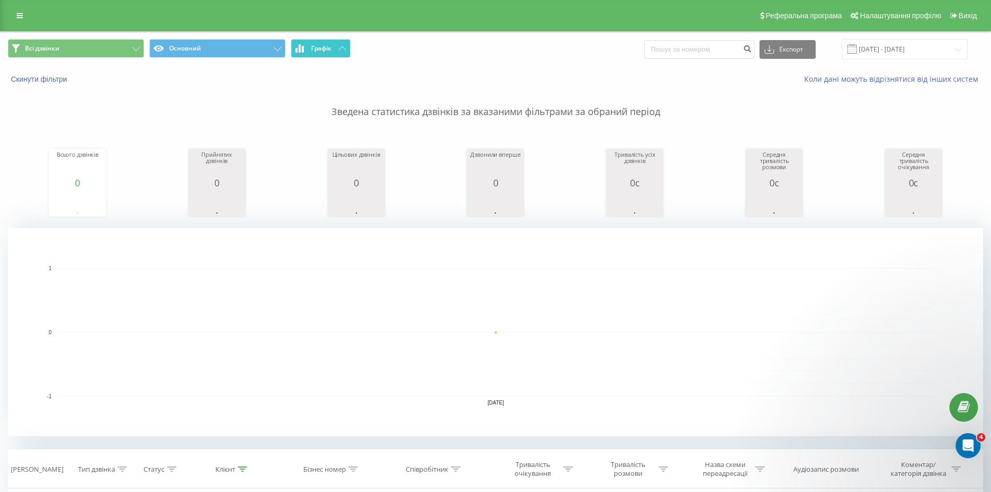
click at [340, 41] on button "Графік" at bounding box center [321, 48] width 60 height 19
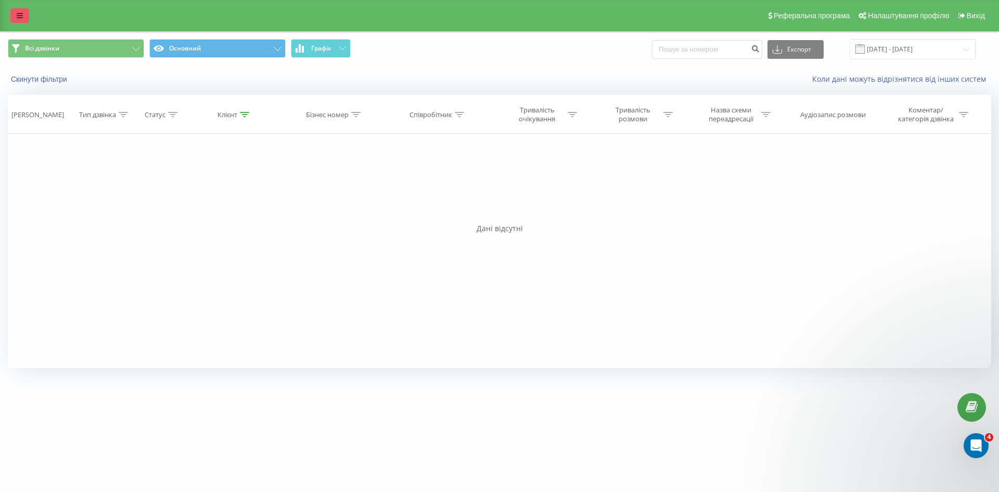
click at [28, 21] on link at bounding box center [19, 15] width 19 height 15
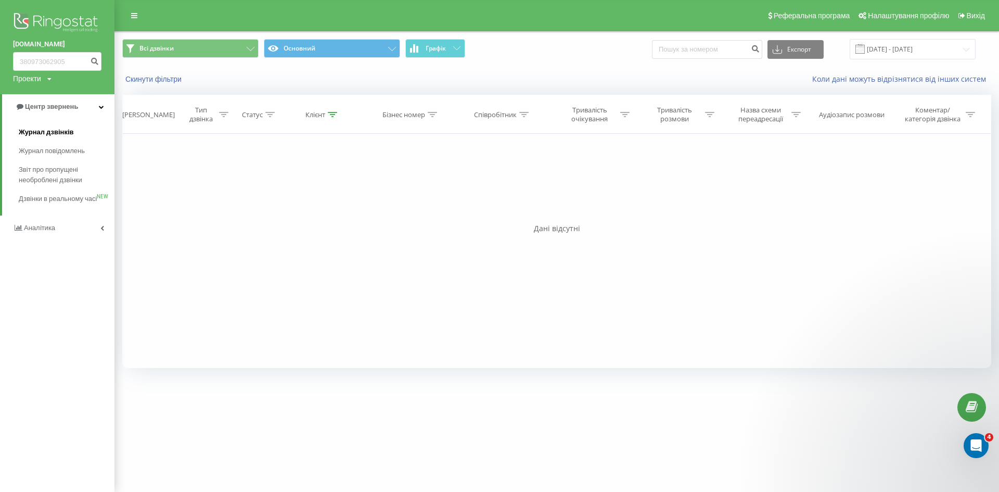
click at [66, 134] on span "Журнал дзвінків" at bounding box center [46, 132] width 55 height 10
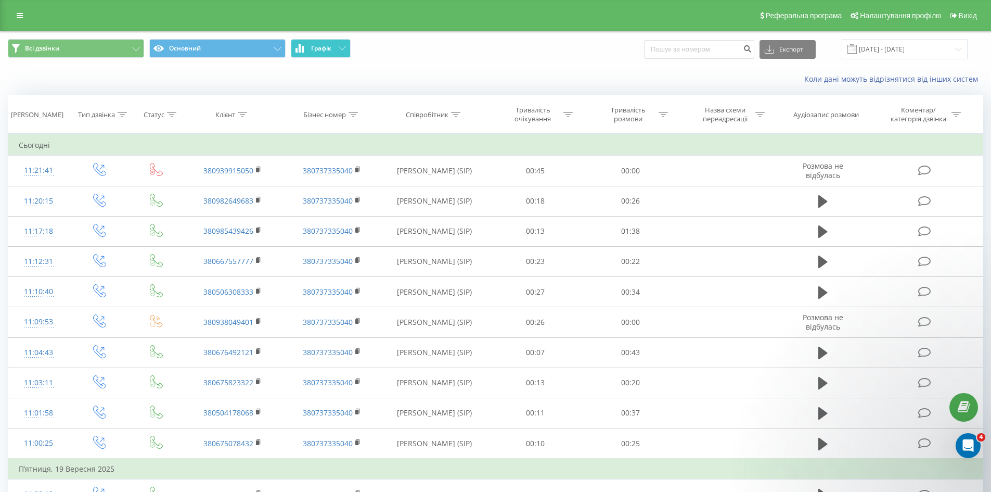
click at [328, 49] on span "Графік" at bounding box center [321, 48] width 20 height 7
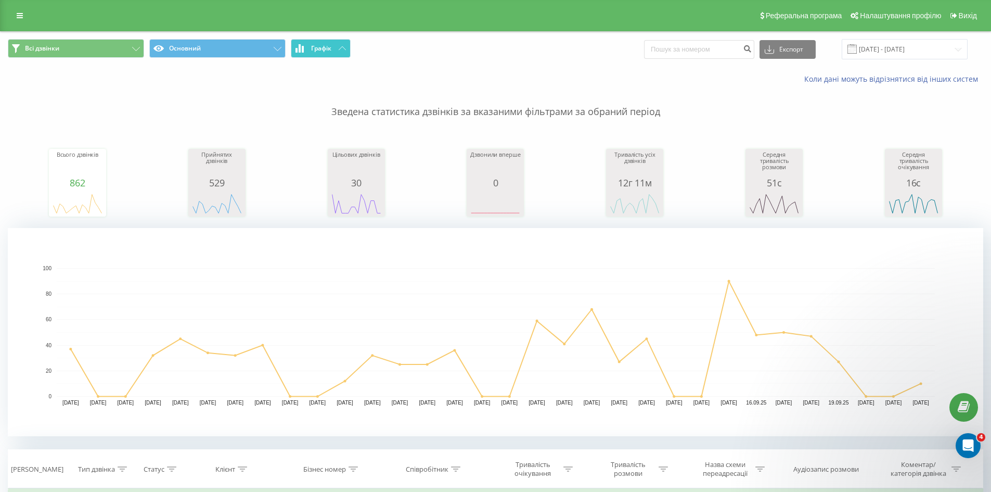
click at [328, 49] on span "Графік" at bounding box center [321, 48] width 20 height 7
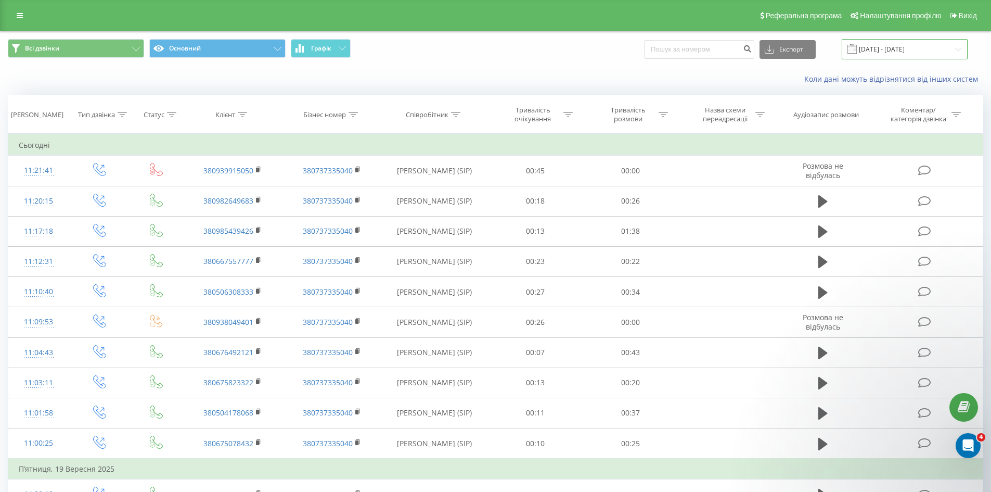
click at [897, 49] on input "[DATE] - [DATE]" at bounding box center [905, 49] width 126 height 20
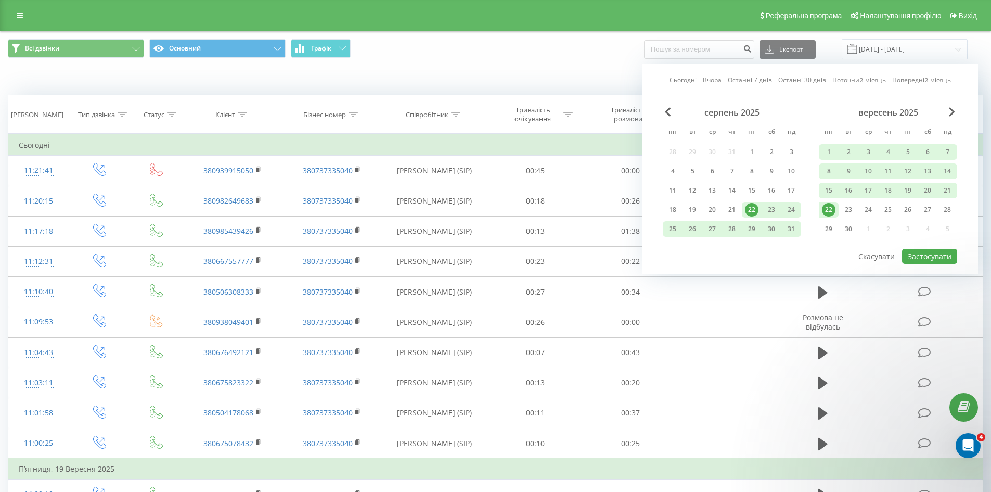
click at [827, 208] on div "22" at bounding box center [829, 210] width 14 height 14
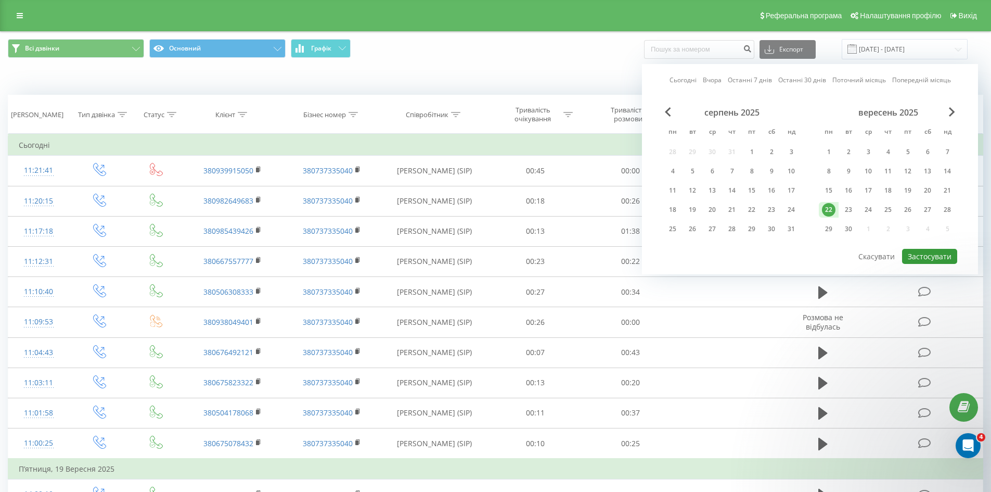
click at [925, 254] on button "Застосувати" at bounding box center [929, 256] width 55 height 15
type input "[DATE] - [DATE]"
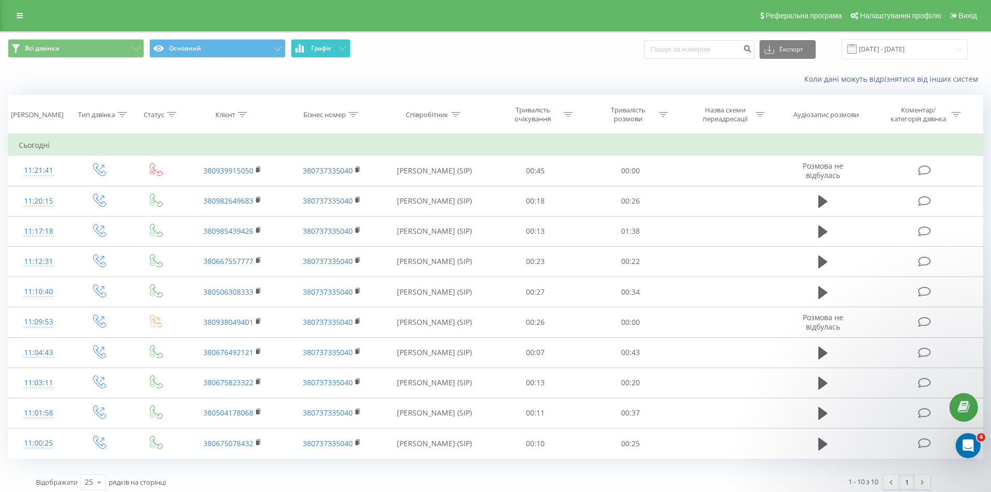
click at [332, 45] on button "Графік" at bounding box center [321, 48] width 60 height 19
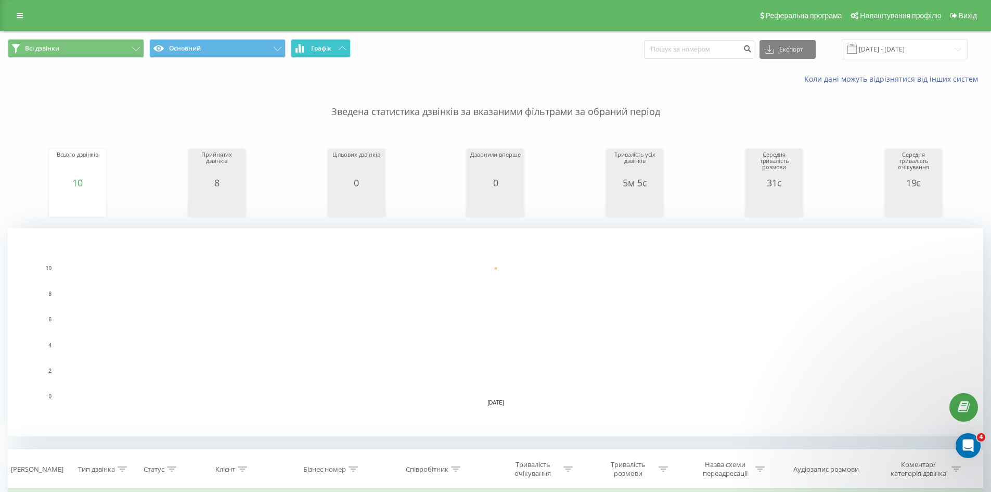
click at [332, 45] on button "Графік" at bounding box center [321, 48] width 60 height 19
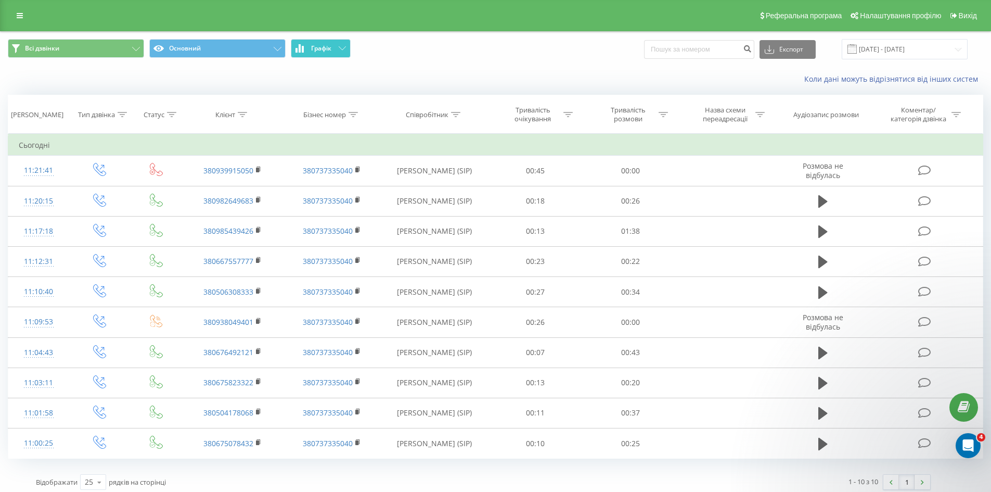
click at [337, 46] on button "Графік" at bounding box center [321, 48] width 60 height 19
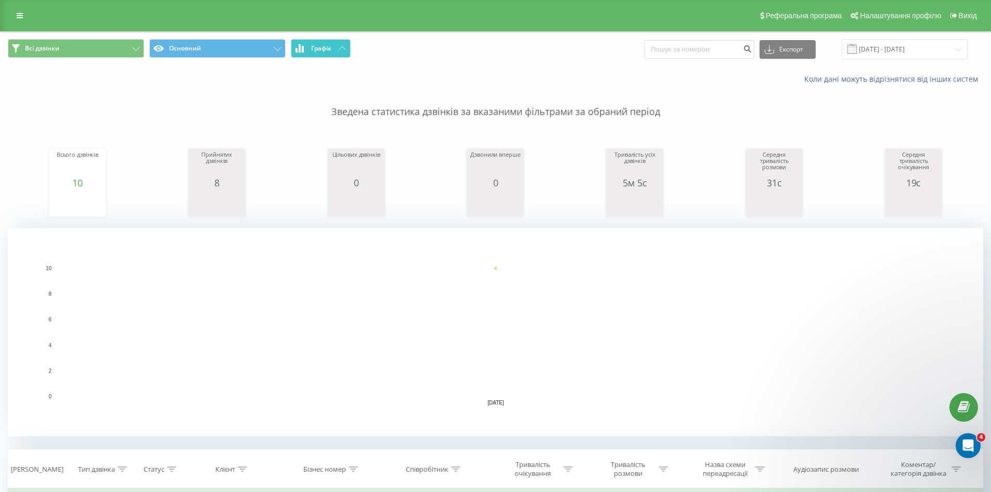
click at [337, 46] on button "Графік" at bounding box center [321, 48] width 60 height 19
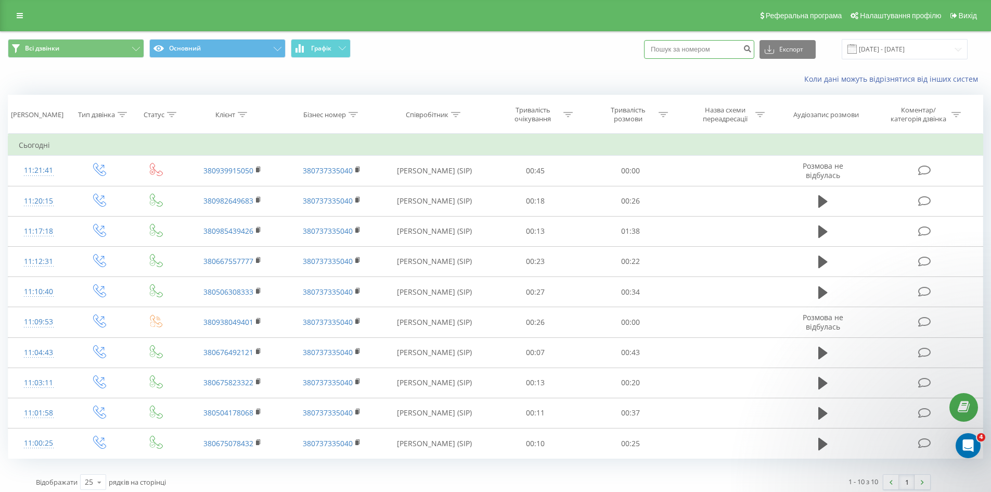
click at [682, 48] on input at bounding box center [699, 49] width 110 height 19
paste input "380686049918"
type input "380686049918"
click at [754, 54] on button "submit" at bounding box center [747, 49] width 14 height 19
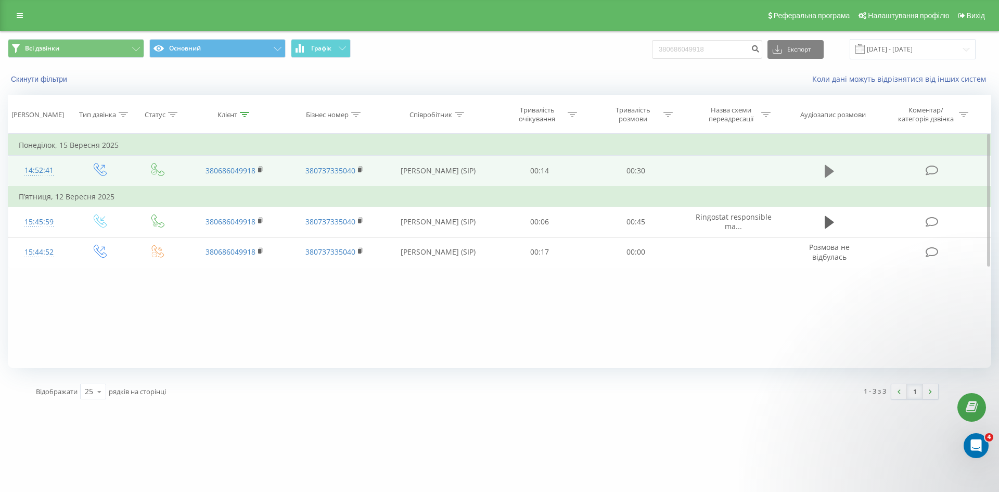
click at [825, 169] on icon at bounding box center [829, 171] width 9 height 15
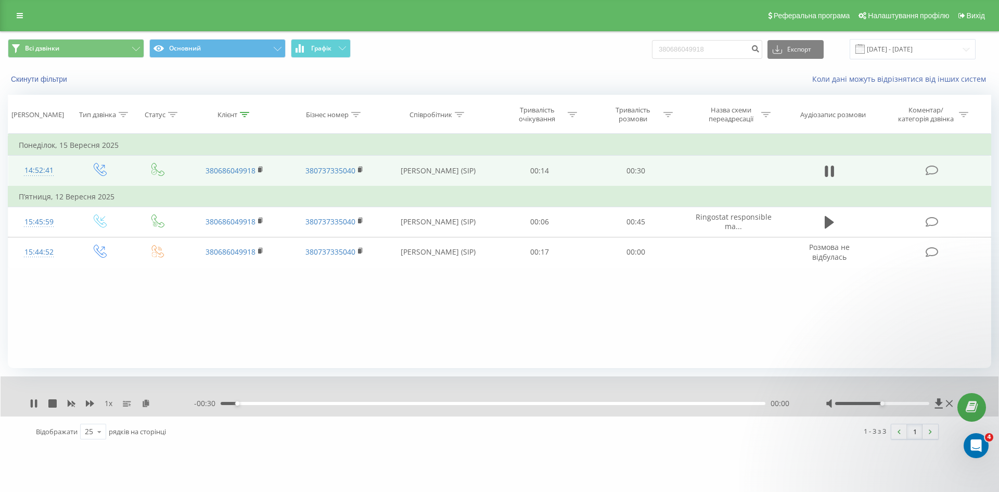
drag, startPoint x: 369, startPoint y: 404, endPoint x: 388, endPoint y: 402, distance: 18.4
click at [370, 404] on div "- 00:30 00:00 00:00" at bounding box center [497, 403] width 606 height 10
click at [392, 402] on div "00:01" at bounding box center [493, 403] width 545 height 3
click at [459, 402] on div "00:09" at bounding box center [493, 403] width 545 height 3
click at [540, 402] on div "00:14" at bounding box center [493, 403] width 545 height 3
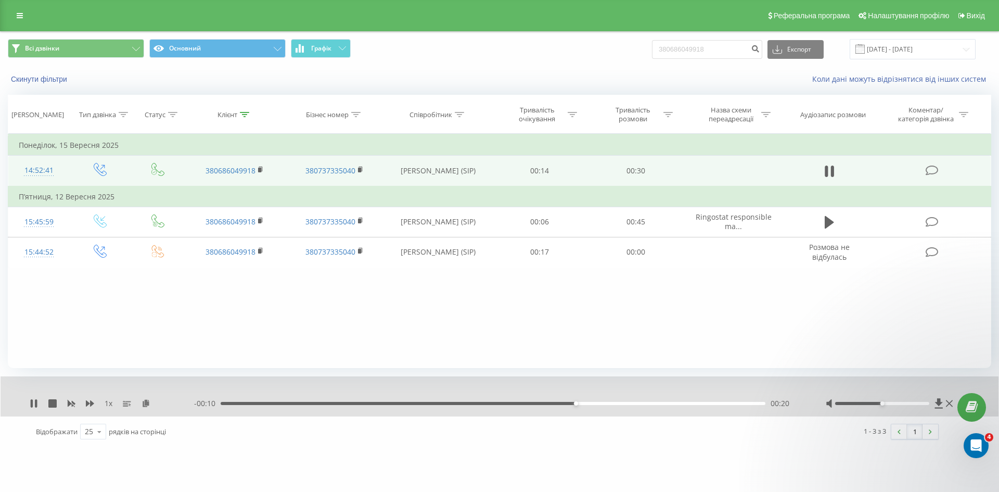
click at [634, 402] on div "00:20" at bounding box center [493, 403] width 545 height 3
click at [670, 401] on div "- 00:07 00:23 00:23" at bounding box center [497, 403] width 606 height 10
click at [678, 402] on div "00:24" at bounding box center [493, 403] width 545 height 3
drag, startPoint x: 628, startPoint y: 44, endPoint x: 612, endPoint y: 43, distance: 16.2
click at [609, 43] on div "Всі дзвінки Основний Графік 380686049918 Експорт .csv .xls .xlsx [DATE] - [DATE]" at bounding box center [499, 49] width 983 height 20
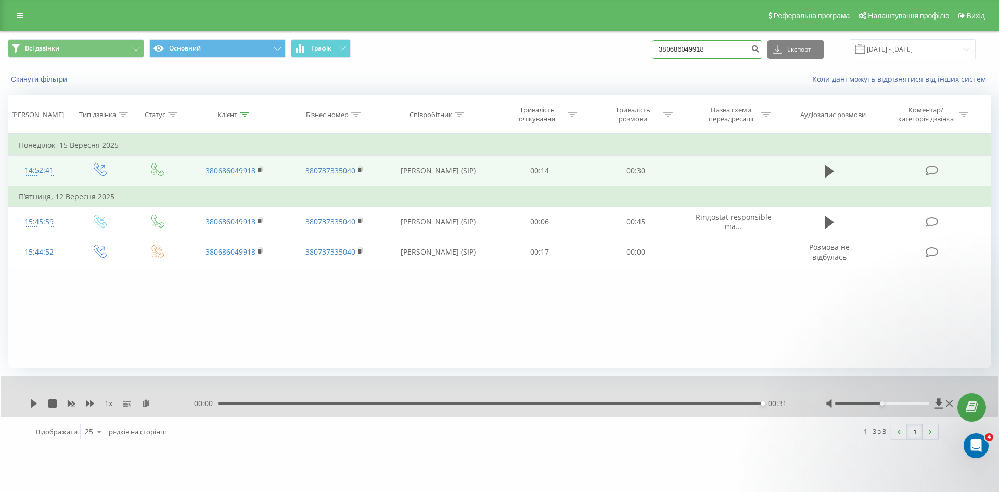
paste input "[PHONE_NUMBER]"
type input "0506556423"
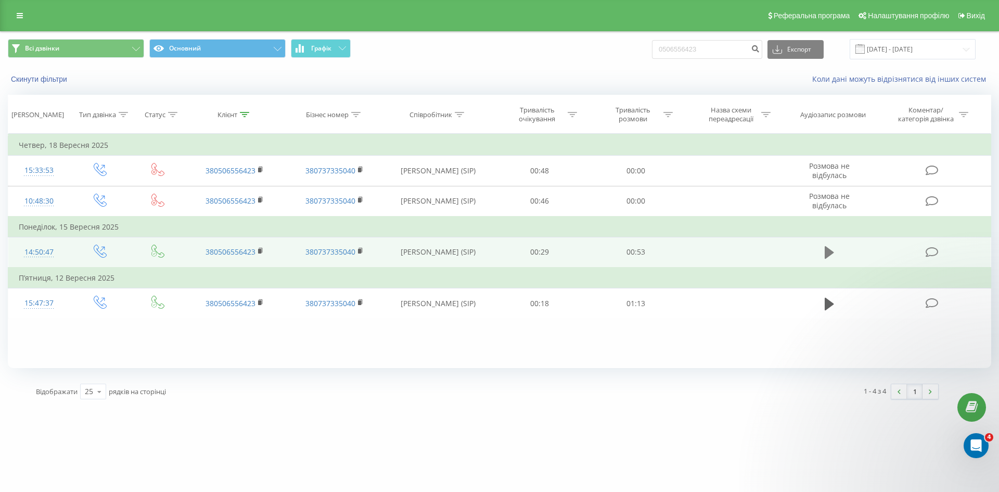
click at [835, 248] on button at bounding box center [830, 253] width 16 height 16
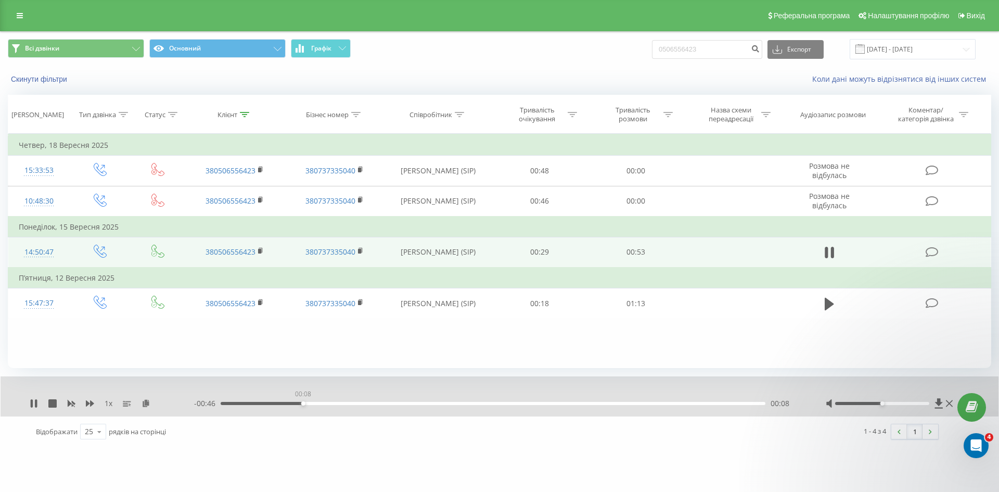
click at [303, 402] on div "00:08" at bounding box center [493, 403] width 545 height 3
click at [368, 404] on div "00:08" at bounding box center [493, 403] width 545 height 3
click at [442, 404] on div "00:22" at bounding box center [493, 403] width 545 height 3
drag, startPoint x: 487, startPoint y: 403, endPoint x: 495, endPoint y: 403, distance: 8.3
click at [489, 403] on div "00:22" at bounding box center [493, 403] width 545 height 3
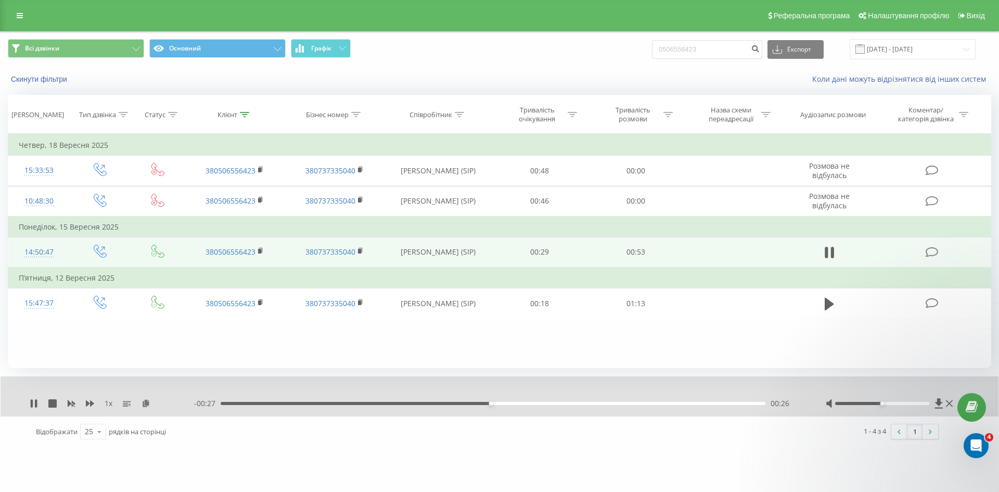
click at [543, 402] on div "00:26" at bounding box center [493, 403] width 545 height 3
click at [585, 404] on div "00:36" at bounding box center [493, 403] width 545 height 3
click at [633, 403] on div "00:41" at bounding box center [493, 403] width 545 height 3
click at [673, 403] on div "00:45" at bounding box center [493, 403] width 545 height 3
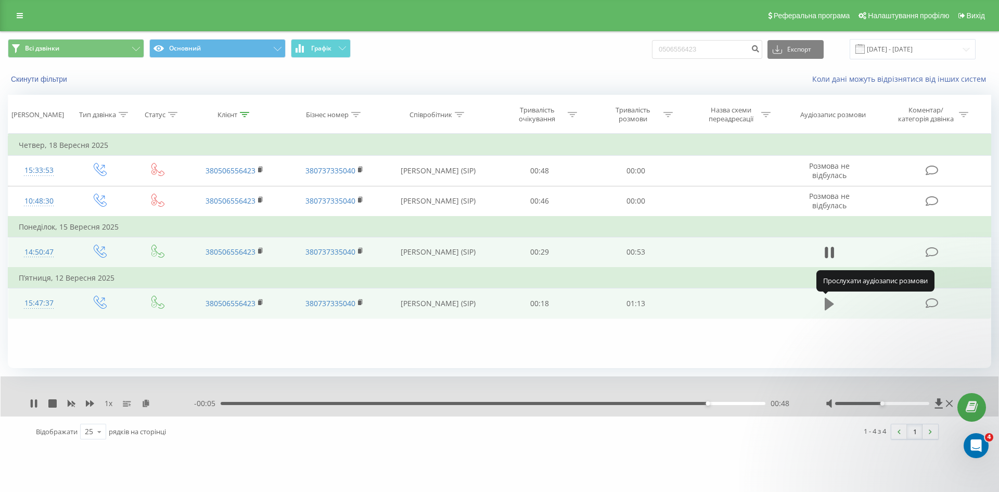
click at [829, 300] on icon at bounding box center [829, 304] width 9 height 15
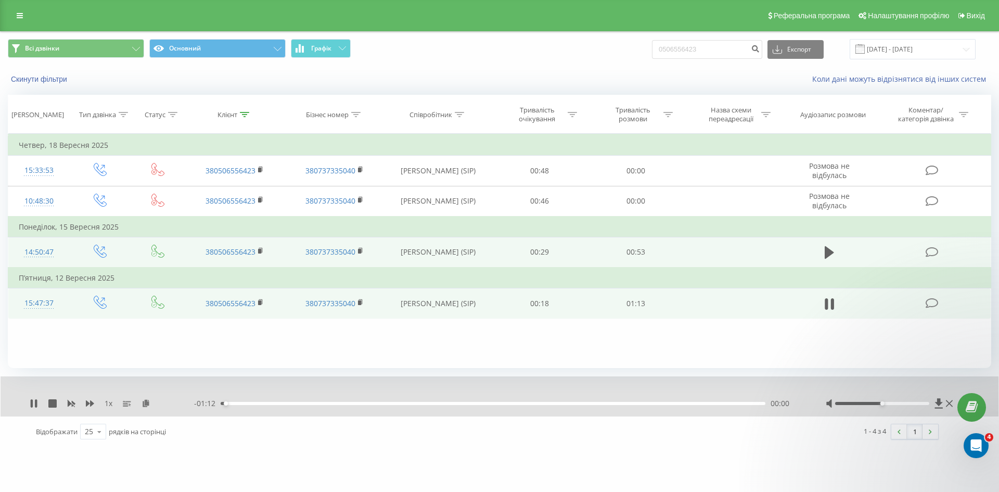
click at [297, 402] on div "00:00" at bounding box center [493, 403] width 545 height 3
click at [401, 402] on div "00:10" at bounding box center [493, 403] width 545 height 3
click at [443, 405] on div "00:24" at bounding box center [493, 403] width 545 height 3
click at [497, 404] on div "00:37" at bounding box center [493, 403] width 545 height 3
click at [534, 402] on div "00:38" at bounding box center [493, 403] width 545 height 3
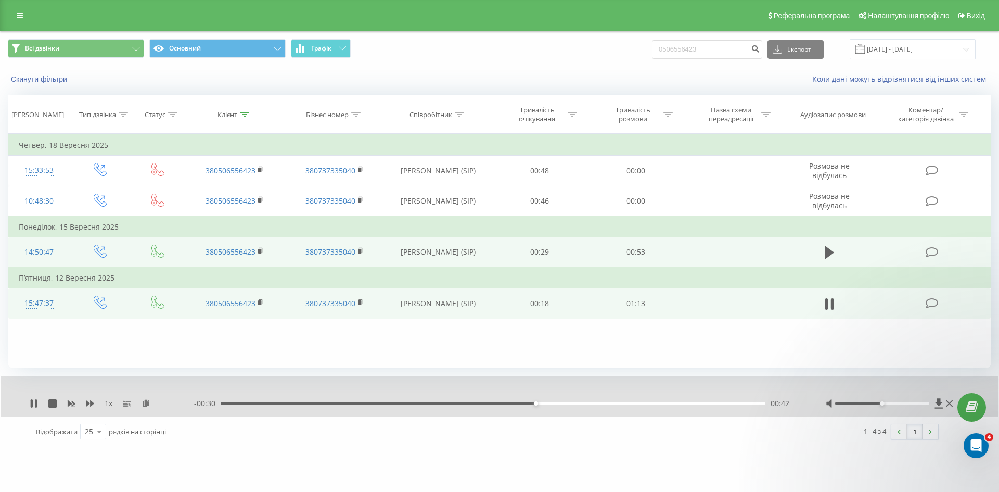
click at [559, 402] on div "00:42" at bounding box center [493, 403] width 545 height 3
click at [53, 402] on icon at bounding box center [52, 403] width 8 height 8
click at [837, 248] on button at bounding box center [830, 253] width 16 height 16
click at [248, 403] on div "00:02" at bounding box center [493, 403] width 545 height 3
click at [277, 402] on div "00:05" at bounding box center [493, 403] width 545 height 3
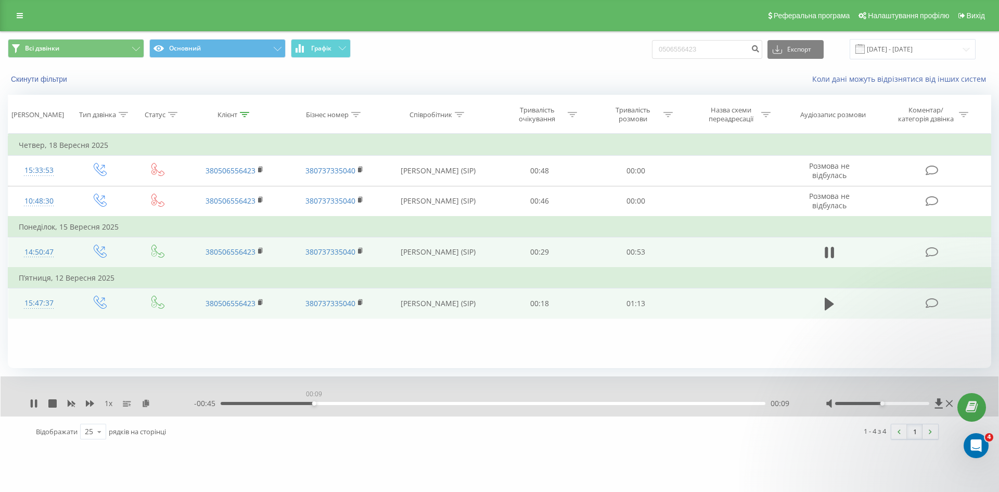
click at [314, 404] on div "00:09" at bounding box center [493, 403] width 545 height 3
click at [389, 403] on div "00:10" at bounding box center [493, 403] width 545 height 3
drag, startPoint x: 448, startPoint y: 403, endPoint x: 464, endPoint y: 403, distance: 16.1
click at [448, 403] on div "00:17" at bounding box center [493, 403] width 545 height 3
click at [505, 403] on div "00:23" at bounding box center [493, 403] width 545 height 3
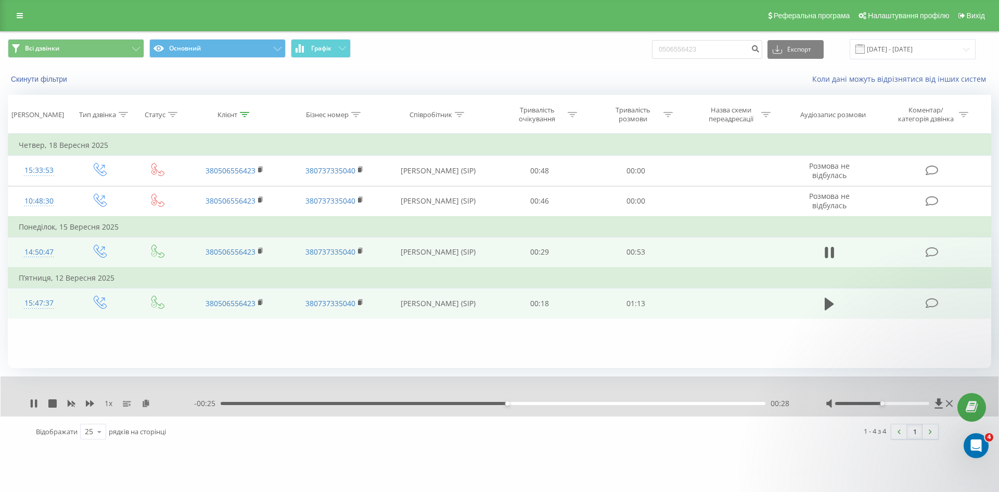
click at [569, 403] on div "00:28" at bounding box center [493, 403] width 545 height 3
click at [617, 403] on div "00:35" at bounding box center [493, 403] width 545 height 3
click at [660, 403] on div "00:43" at bounding box center [493, 403] width 545 height 3
click at [54, 403] on icon at bounding box center [52, 403] width 8 height 8
drag, startPoint x: 725, startPoint y: 45, endPoint x: 569, endPoint y: 39, distance: 155.7
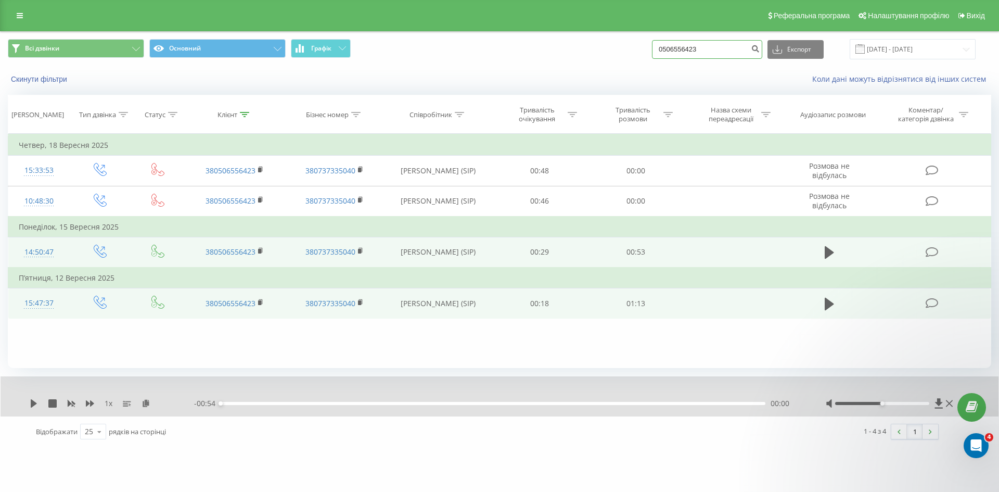
click at [570, 39] on div "Всі дзвінки Основний Графік 0506556423 Експорт .csv .xls .xlsx [DATE] - [DATE]" at bounding box center [499, 49] width 983 height 20
paste input "380681740330"
type input "380681740330"
click at [760, 50] on icon "submit" at bounding box center [755, 47] width 9 height 6
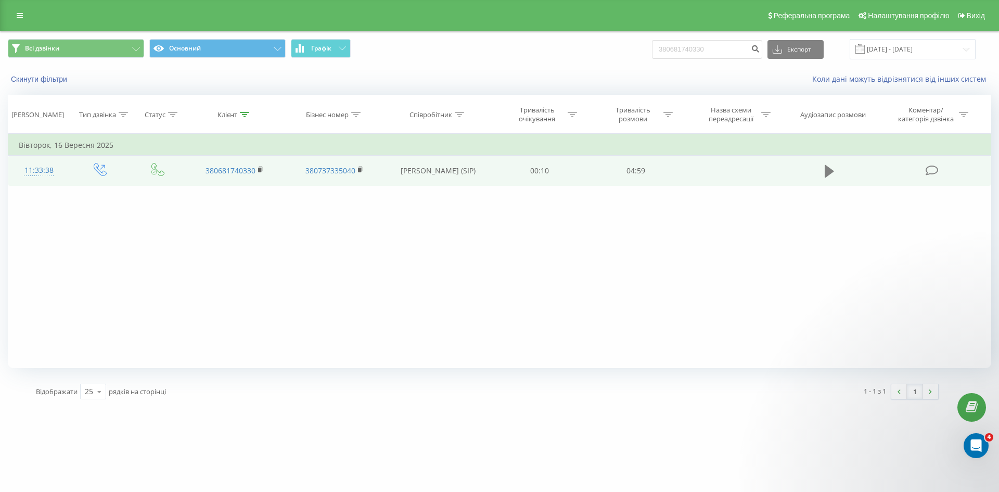
click at [828, 170] on icon at bounding box center [829, 171] width 9 height 12
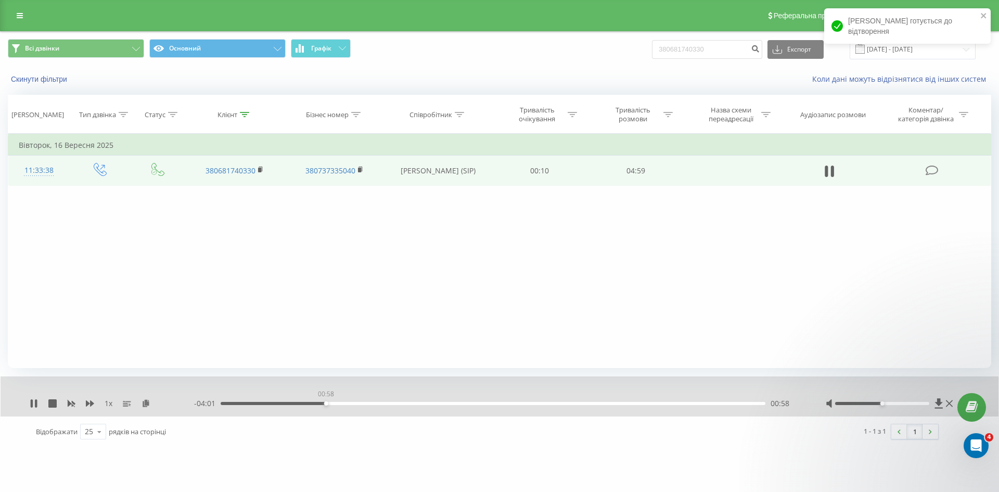
click at [326, 402] on div "00:58" at bounding box center [493, 403] width 545 height 3
click at [221, 404] on div "- 04:00 00:58 00:58" at bounding box center [497, 403] width 606 height 10
click at [223, 403] on div "00:01" at bounding box center [493, 403] width 545 height 3
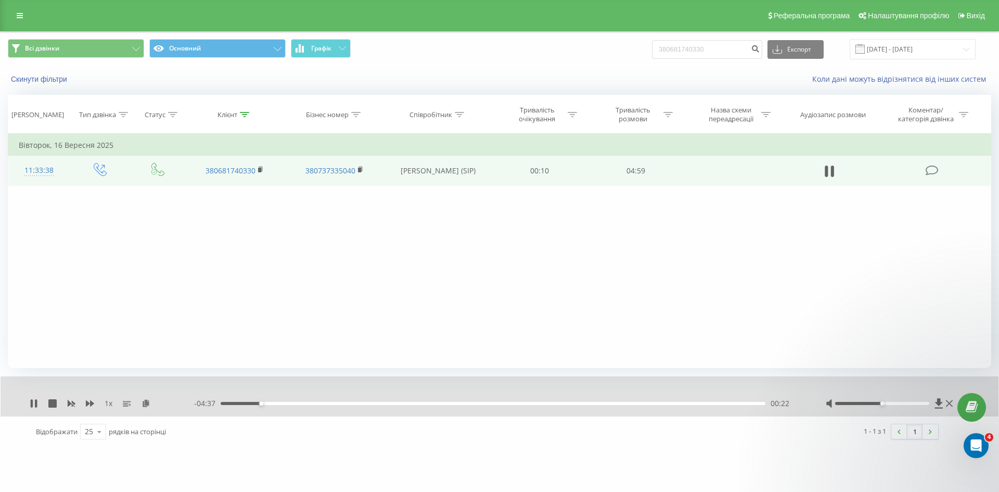
click at [333, 388] on div at bounding box center [492, 389] width 740 height 11
click at [369, 400] on div "- 04:25 00:34 00:34" at bounding box center [497, 403] width 606 height 10
click at [379, 401] on div "- 04:25 00:34 00:34" at bounding box center [497, 403] width 606 height 10
drag, startPoint x: 389, startPoint y: 403, endPoint x: 403, endPoint y: 405, distance: 14.1
click at [390, 403] on div "00:34" at bounding box center [493, 403] width 545 height 3
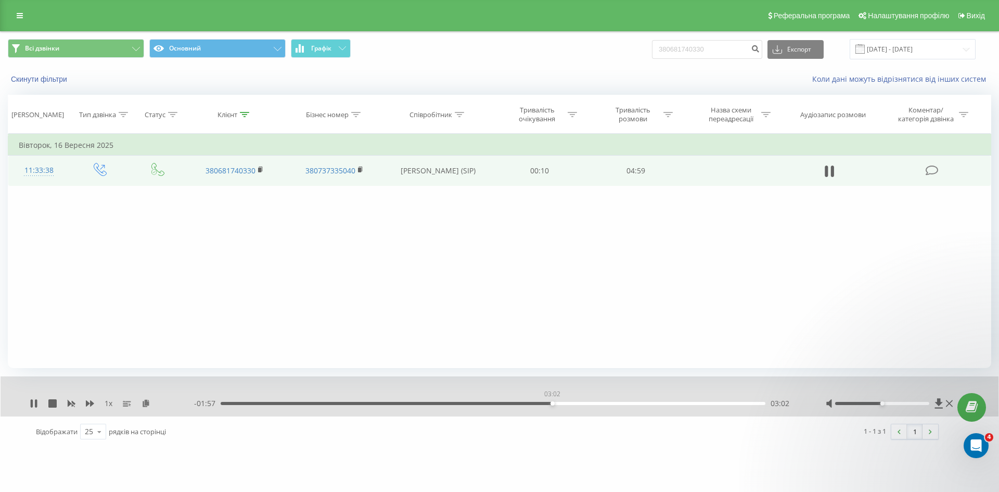
click at [552, 403] on div "03:02" at bounding box center [493, 403] width 545 height 3
click at [569, 402] on div "03:03" at bounding box center [493, 403] width 545 height 3
click at [590, 404] on div "03:23" at bounding box center [493, 403] width 545 height 3
click at [610, 403] on div "03:25" at bounding box center [493, 403] width 545 height 3
click at [622, 402] on div "03:37" at bounding box center [493, 403] width 545 height 3
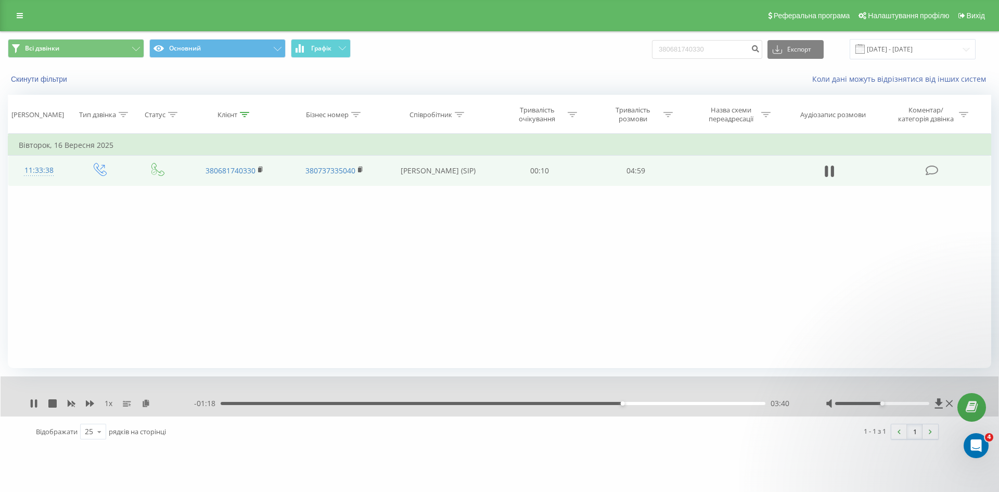
click at [630, 402] on div "03:40" at bounding box center [493, 403] width 545 height 3
click at [670, 402] on div "00:00" at bounding box center [493, 403] width 545 height 3
click at [690, 404] on div "04:09" at bounding box center [493, 403] width 545 height 3
click at [708, 402] on div "04:20" at bounding box center [493, 403] width 545 height 3
click at [728, 404] on div "04:30" at bounding box center [493, 403] width 545 height 3
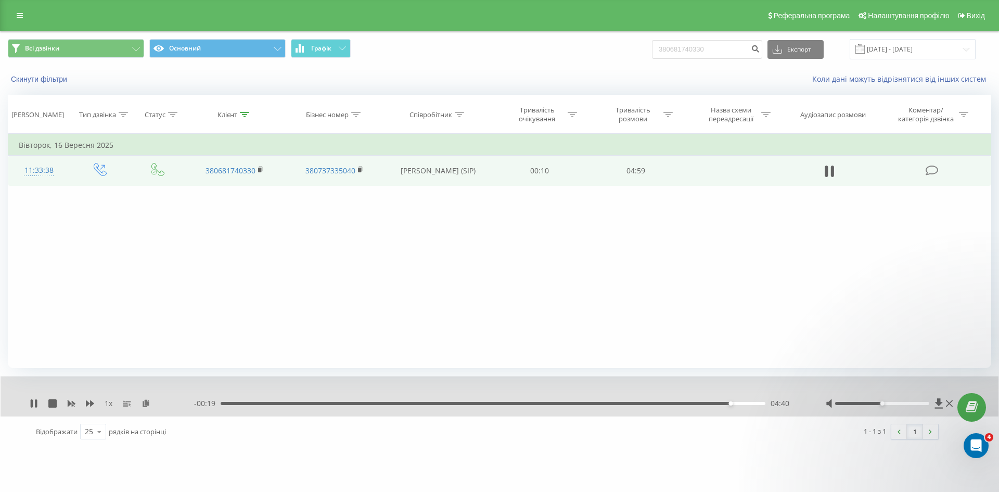
click at [746, 403] on div "04:40" at bounding box center [493, 403] width 545 height 3
drag, startPoint x: 52, startPoint y: 404, endPoint x: 56, endPoint y: 412, distance: 8.8
click at [56, 412] on div "1 x - 00:07 04:52 04:52" at bounding box center [500, 396] width 998 height 40
click at [281, 402] on div "00:33" at bounding box center [493, 403] width 545 height 3
click at [48, 403] on div "1 x" at bounding box center [112, 403] width 164 height 10
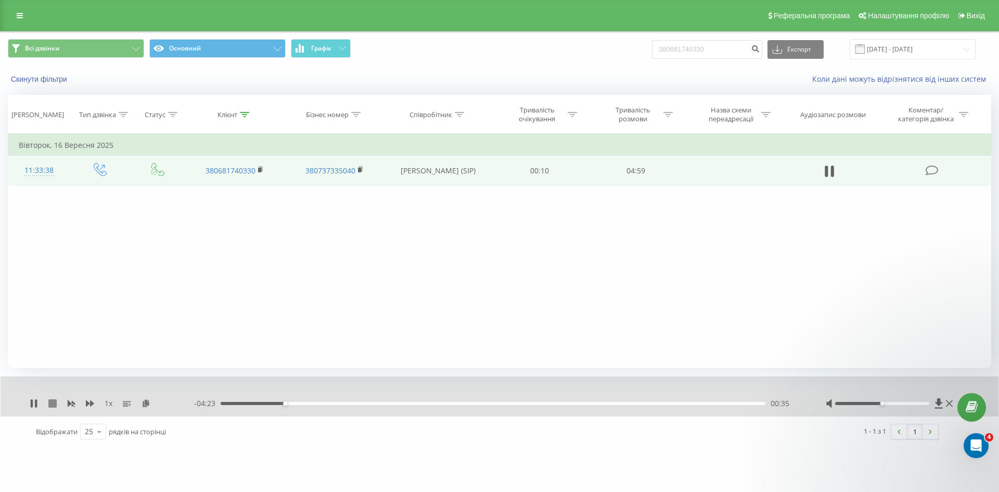
click at [52, 405] on icon at bounding box center [52, 403] width 8 height 8
click at [760, 50] on icon "submit" at bounding box center [755, 47] width 9 height 6
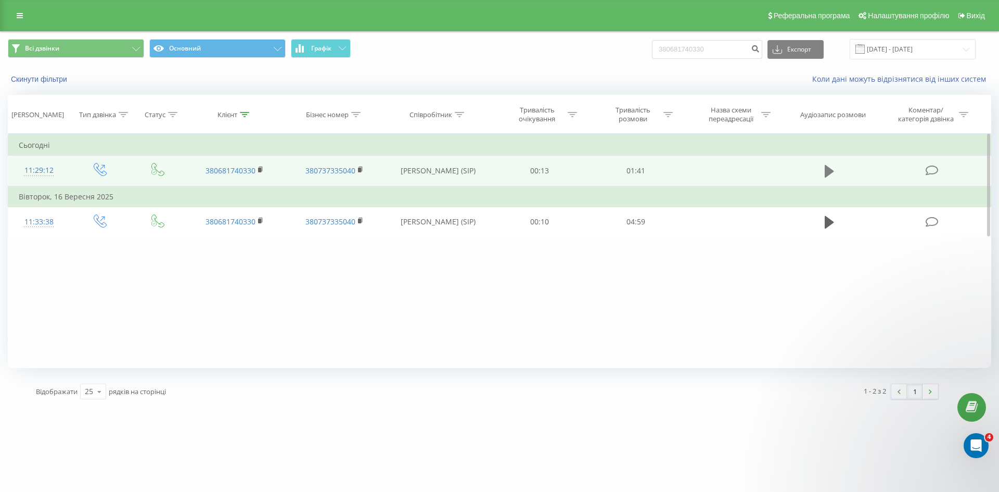
click at [832, 169] on icon at bounding box center [829, 171] width 9 height 15
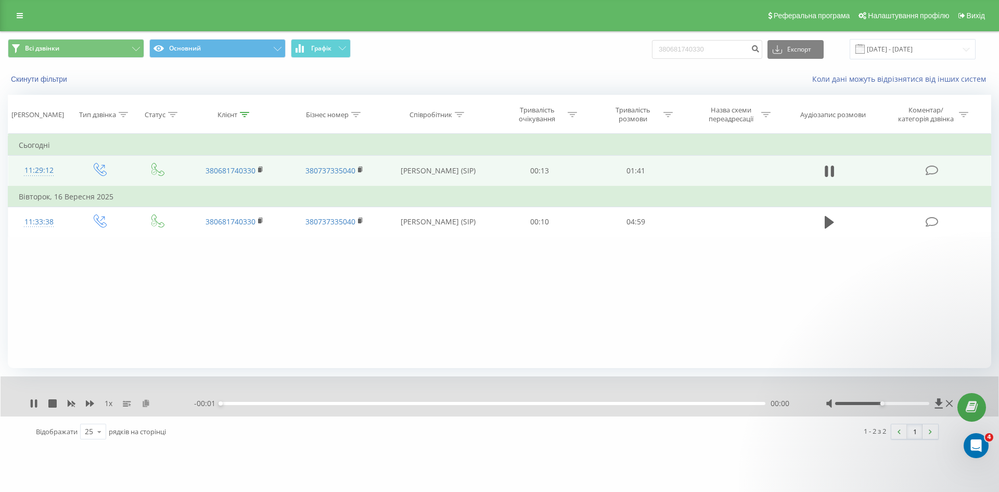
click at [146, 401] on icon at bounding box center [146, 402] width 9 height 7
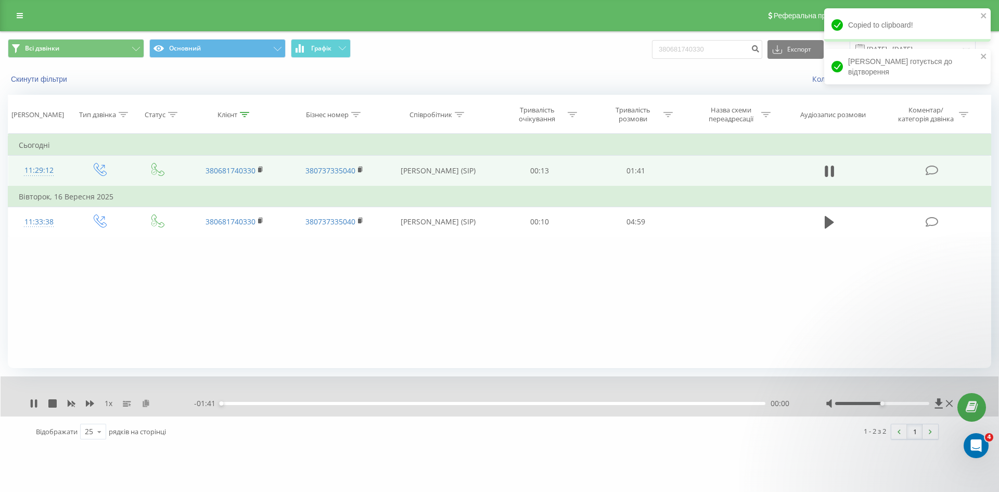
click at [146, 404] on icon at bounding box center [146, 402] width 9 height 7
click at [35, 402] on icon at bounding box center [34, 403] width 8 height 8
drag, startPoint x: 723, startPoint y: 45, endPoint x: 606, endPoint y: 46, distance: 117.6
click at [610, 47] on div "Всі дзвінки Основний Графік 380681740330 Експорт .csv .xls .xlsx [DATE] - [DATE]" at bounding box center [499, 49] width 983 height 20
paste input "067 619 89 77"
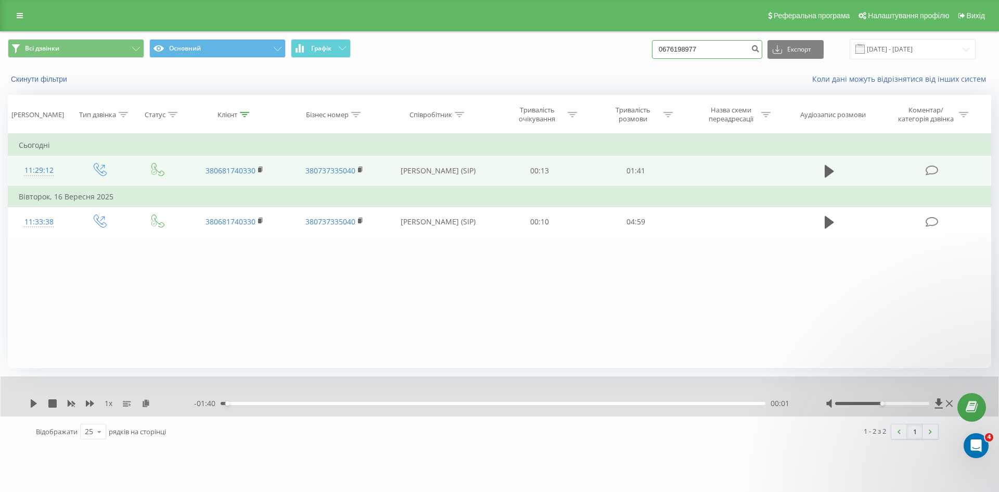
type input "0676198977"
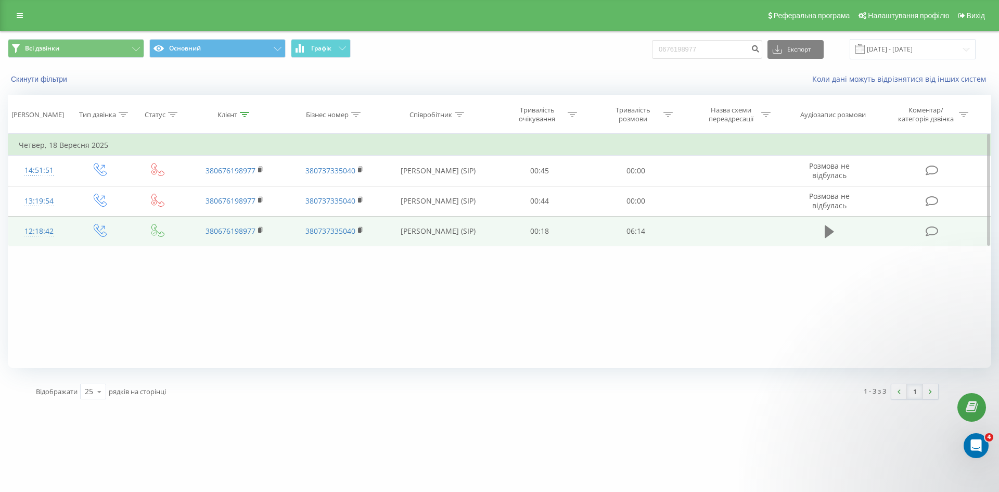
click at [827, 230] on icon at bounding box center [829, 231] width 9 height 12
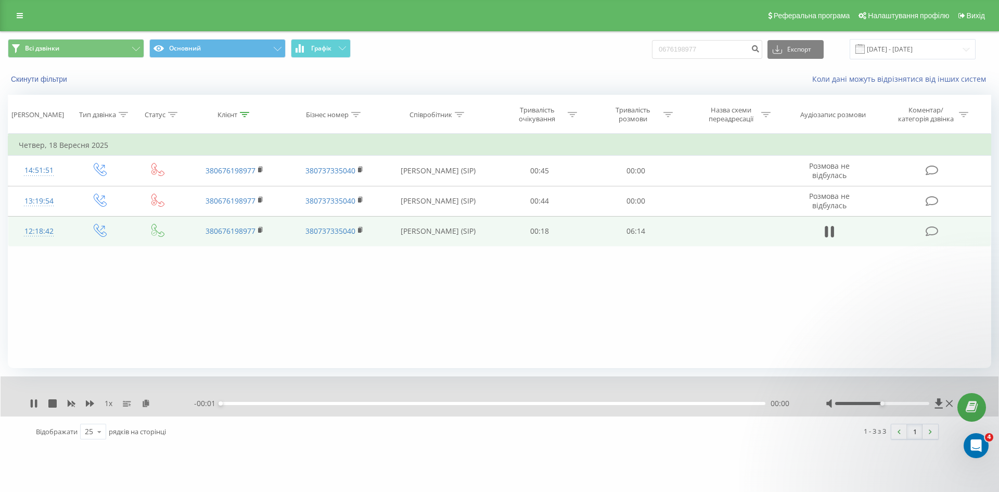
click at [838, 232] on td at bounding box center [830, 231] width 92 height 30
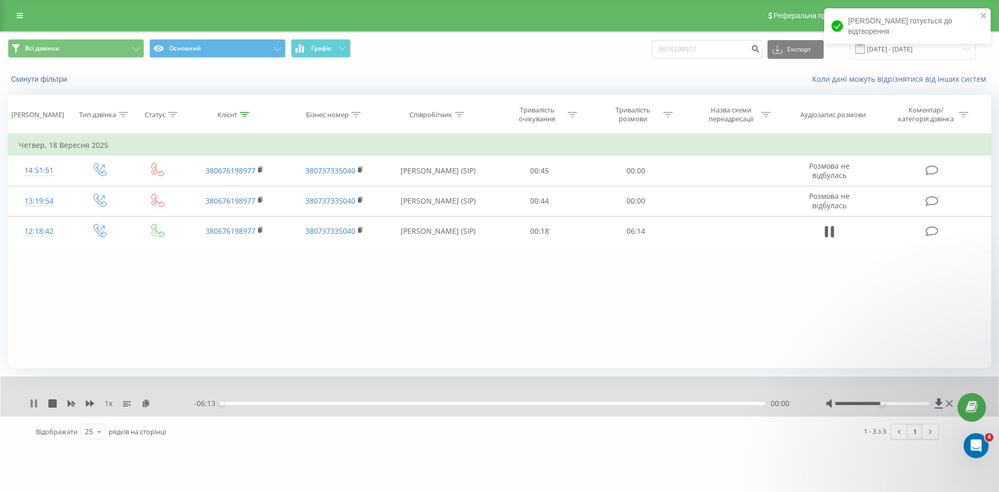
click at [37, 400] on icon at bounding box center [34, 403] width 8 height 8
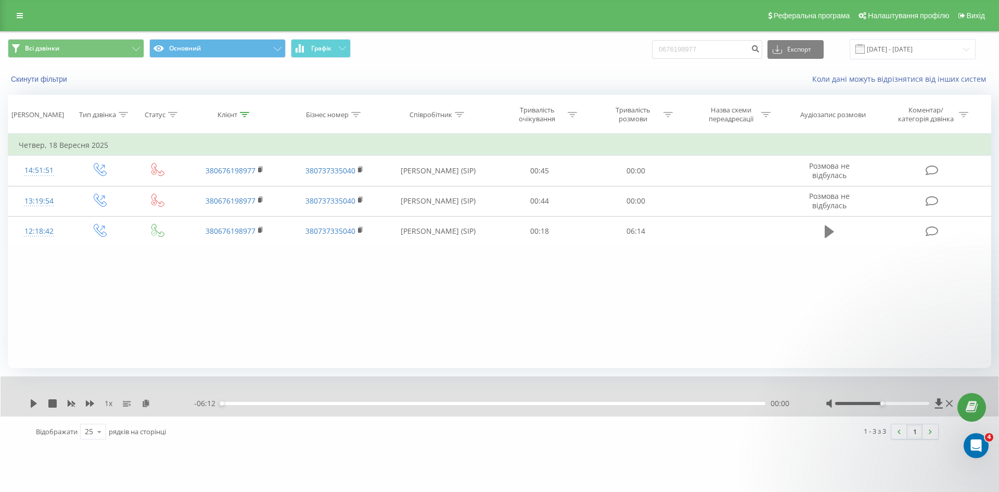
click at [826, 233] on icon at bounding box center [829, 231] width 9 height 12
click at [326, 405] on div "00:01" at bounding box center [493, 403] width 545 height 3
click at [430, 407] on div "- 05:00 01:12 01:12" at bounding box center [497, 403] width 606 height 10
click at [439, 402] on div "01:13" at bounding box center [493, 403] width 545 height 3
click at [490, 405] on div "00:00" at bounding box center [493, 403] width 545 height 3
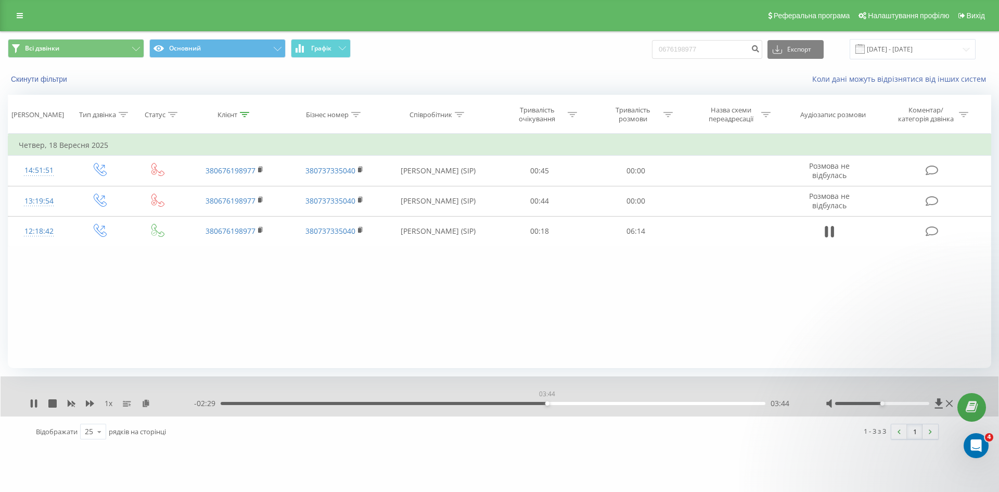
click at [547, 403] on div "03:44" at bounding box center [493, 403] width 545 height 3
click at [589, 403] on div "00:00" at bounding box center [493, 403] width 545 height 3
click at [609, 402] on div "04:15" at bounding box center [493, 403] width 545 height 3
click at [631, 403] on div "04:26" at bounding box center [493, 403] width 545 height 3
click at [654, 403] on div "04:43" at bounding box center [493, 403] width 545 height 3
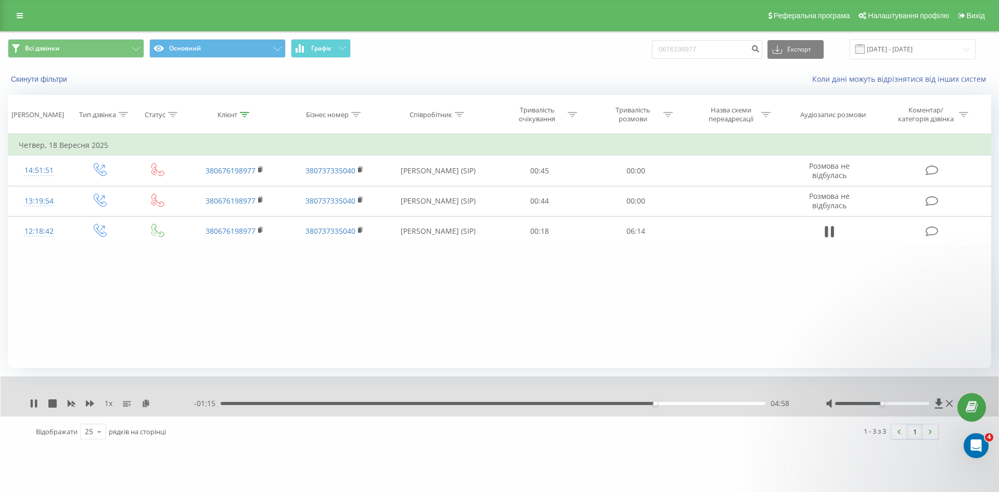
click at [677, 404] on div "04:58" at bounding box center [493, 403] width 545 height 3
click at [722, 403] on div "05:44" at bounding box center [493, 403] width 545 height 3
click at [704, 403] on div "05:32" at bounding box center [493, 403] width 545 height 3
click at [733, 402] on div "05:32" at bounding box center [493, 403] width 545 height 3
click at [50, 400] on icon at bounding box center [52, 403] width 8 height 8
